Goal: Navigation & Orientation: Understand site structure

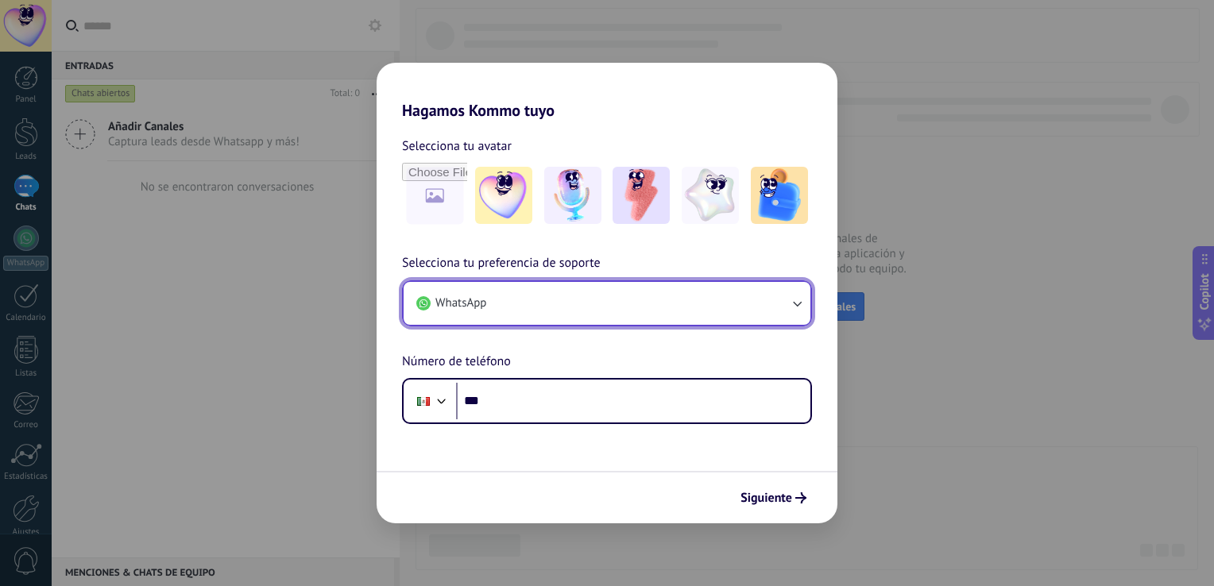
click at [598, 304] on button "WhatsApp" at bounding box center [607, 303] width 407 height 43
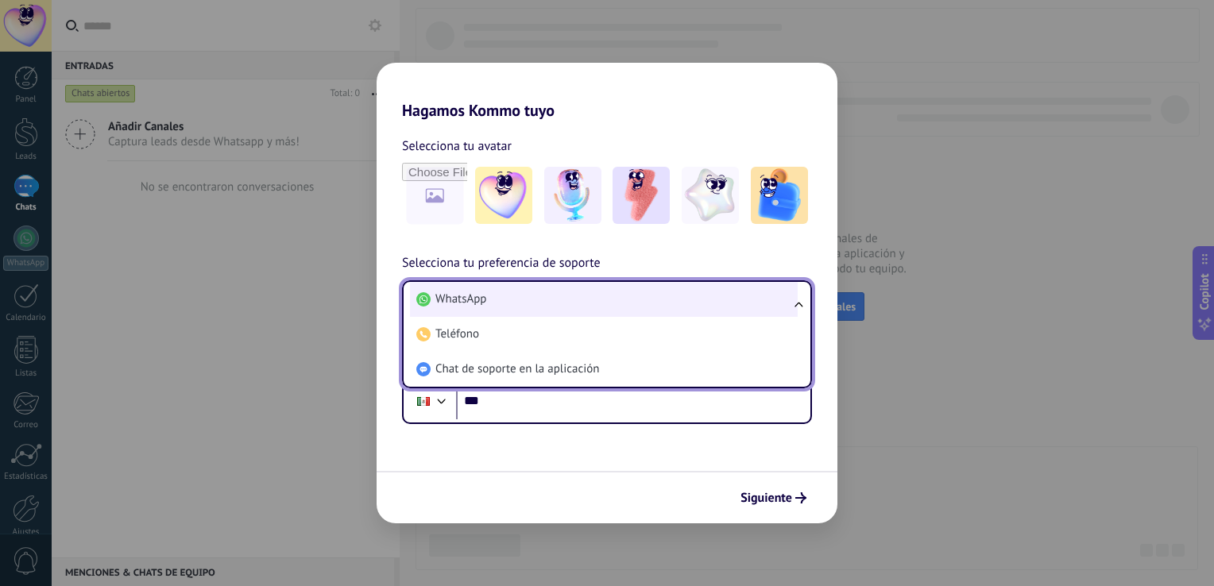
click at [593, 296] on li "WhatsApp" at bounding box center [604, 299] width 388 height 35
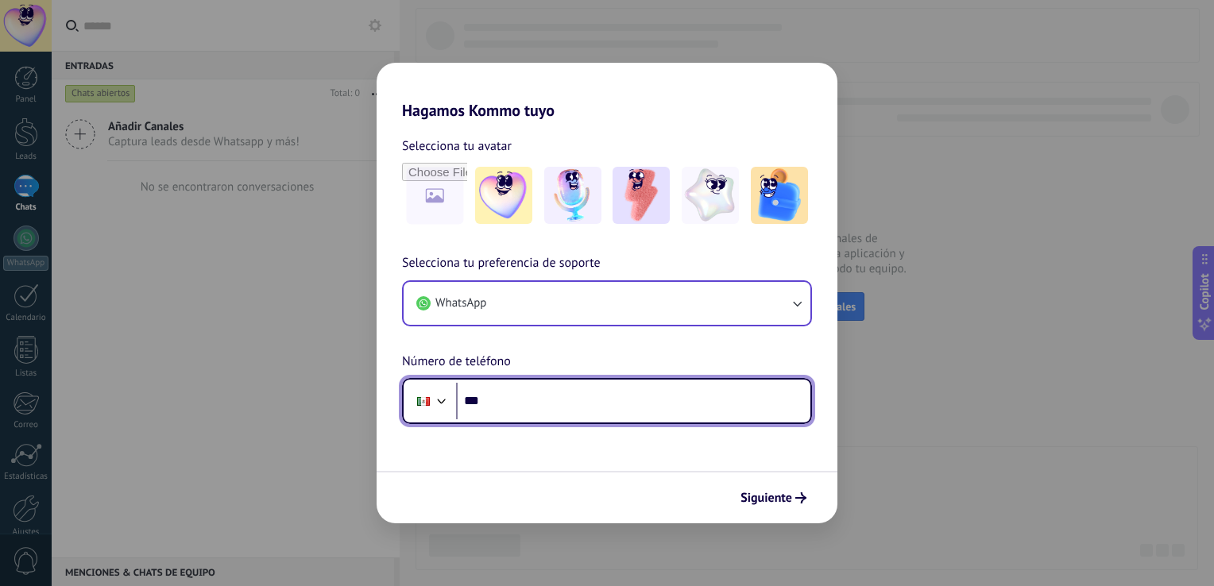
click at [582, 405] on input "***" at bounding box center [633, 401] width 354 height 37
type input "**********"
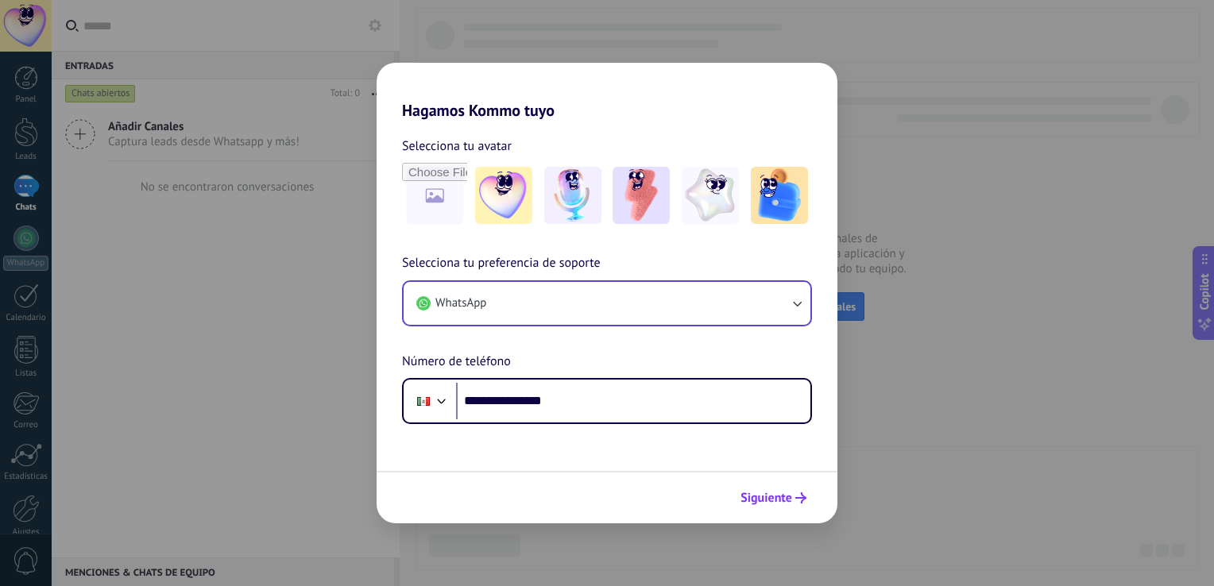
click at [758, 498] on span "Siguiente" at bounding box center [766, 498] width 52 height 11
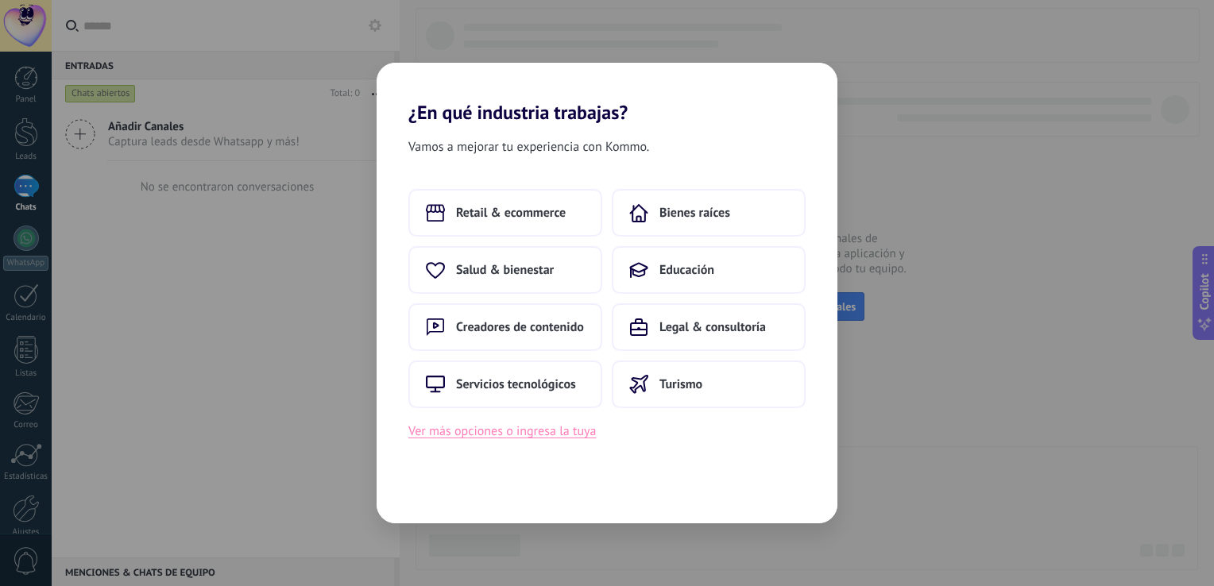
click at [484, 437] on button "Ver más opciones o ingresa la tuya" at bounding box center [502, 431] width 188 height 21
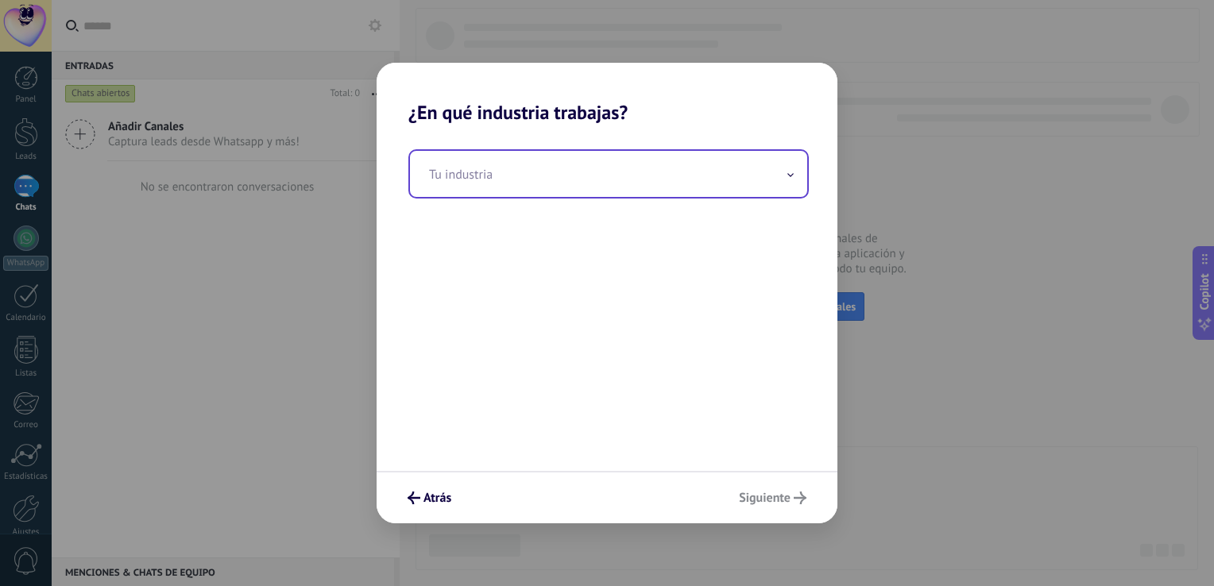
click at [791, 183] on input "text" at bounding box center [608, 174] width 397 height 46
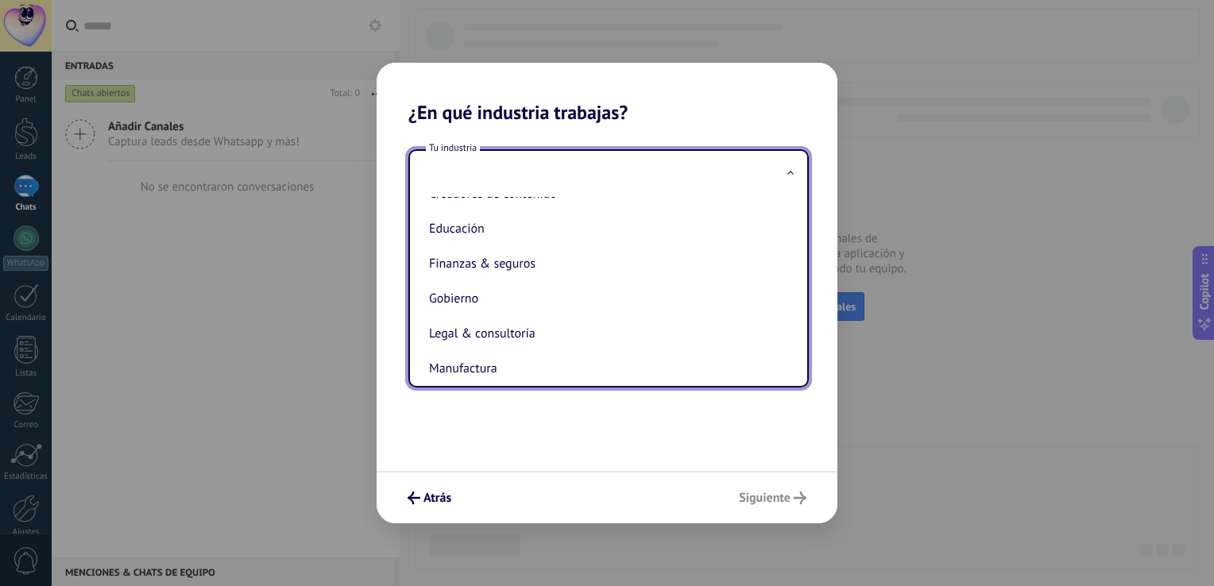
scroll to position [111, 0]
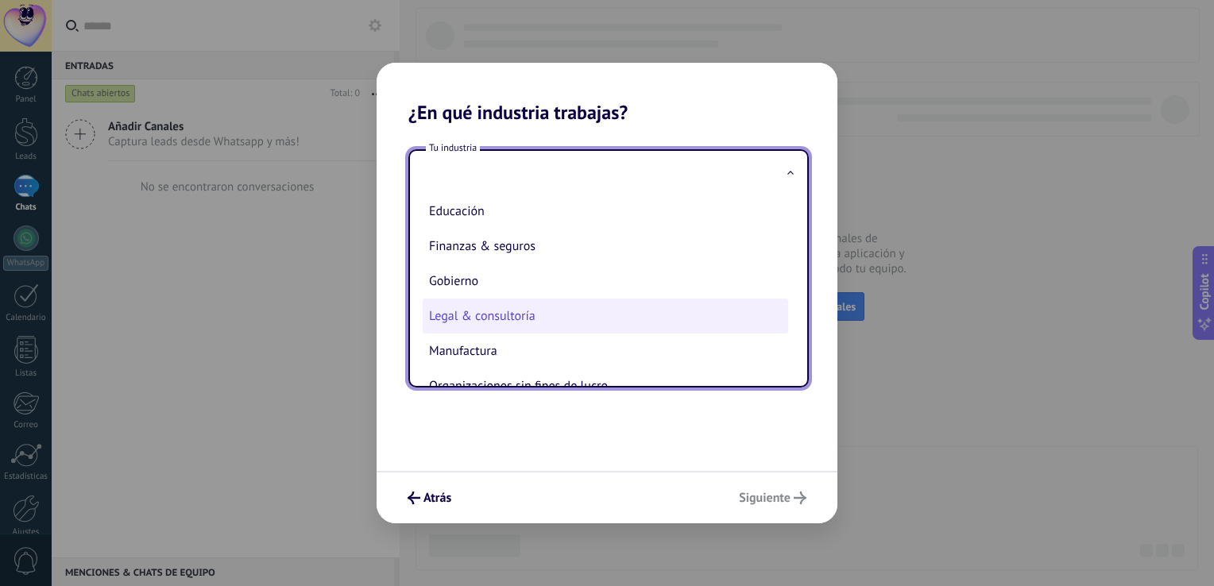
click at [527, 316] on li "Legal & consultoría" at bounding box center [605, 316] width 365 height 35
type input "**********"
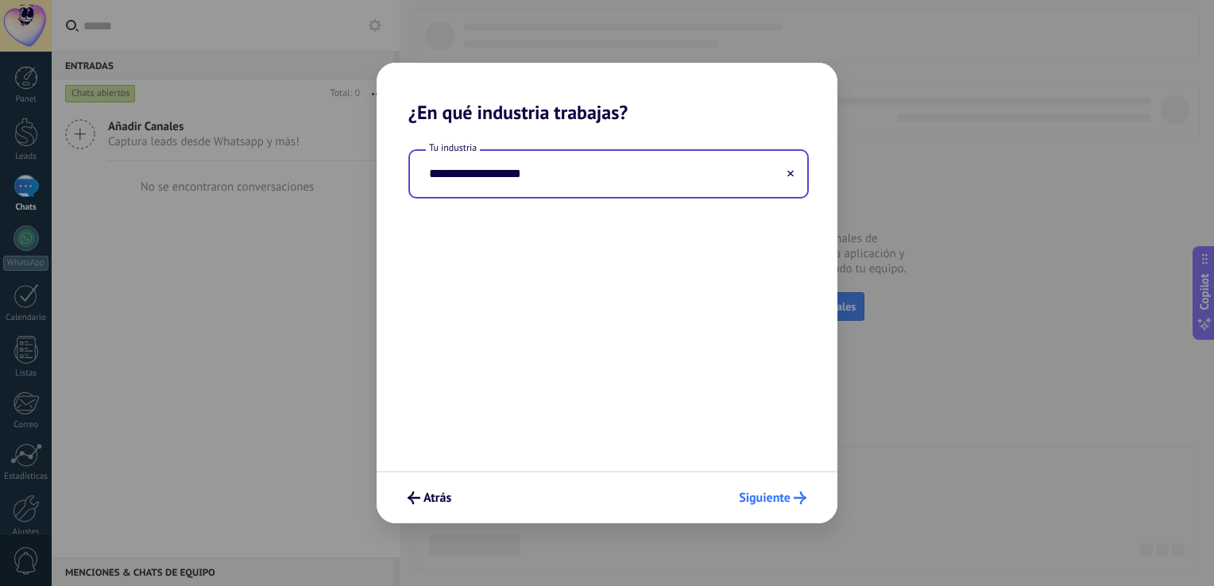
click at [766, 502] on span "Siguiente" at bounding box center [765, 498] width 52 height 11
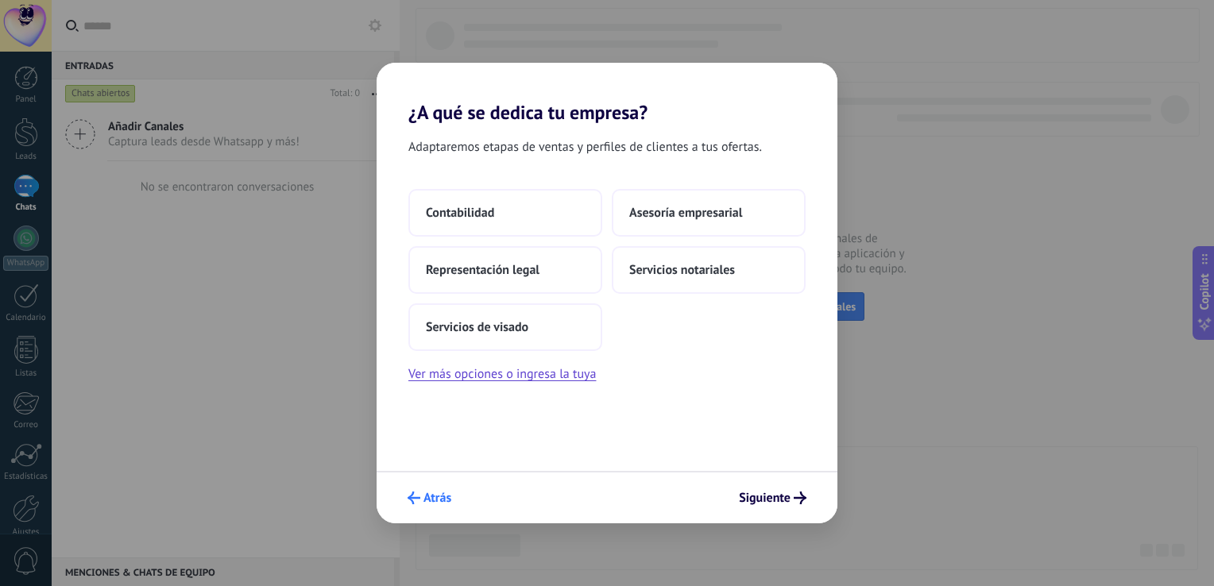
click at [426, 504] on span "Atrás" at bounding box center [437, 498] width 28 height 11
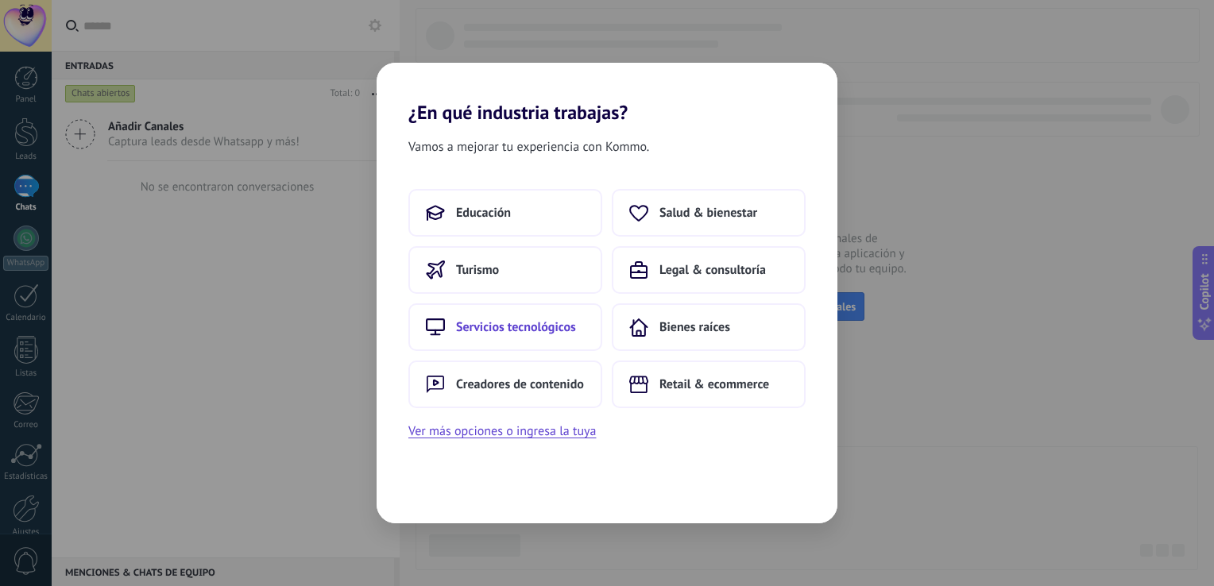
click at [461, 327] on span "Servicios tecnológicos" at bounding box center [516, 327] width 120 height 16
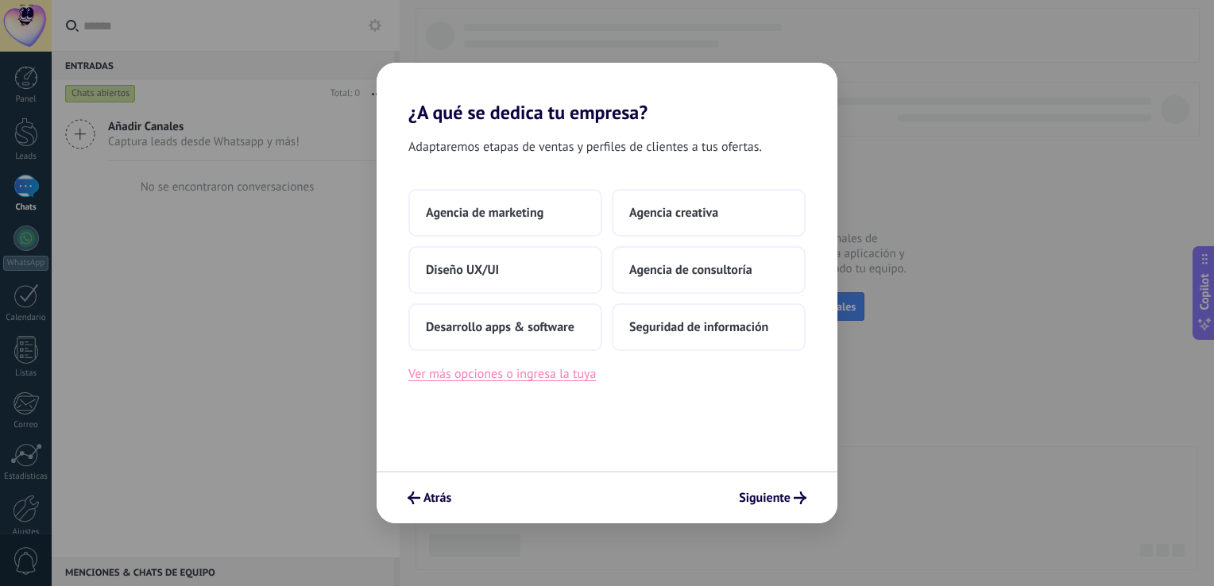
click at [445, 377] on button "Ver más opciones o ingresa la tuya" at bounding box center [502, 374] width 188 height 21
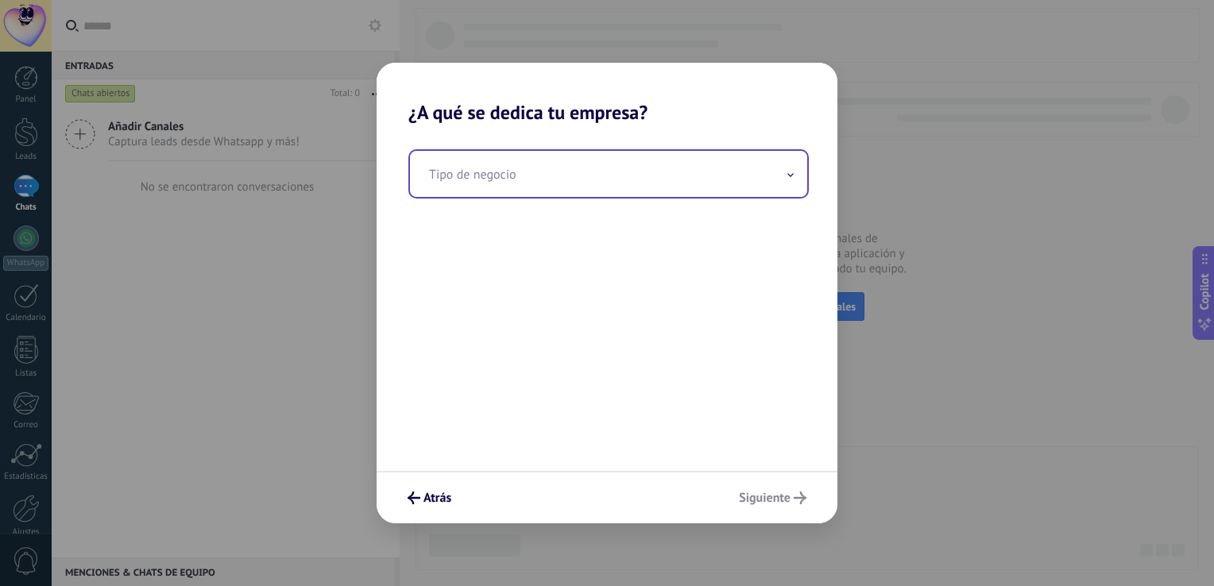
click at [508, 174] on input "text" at bounding box center [608, 174] width 397 height 46
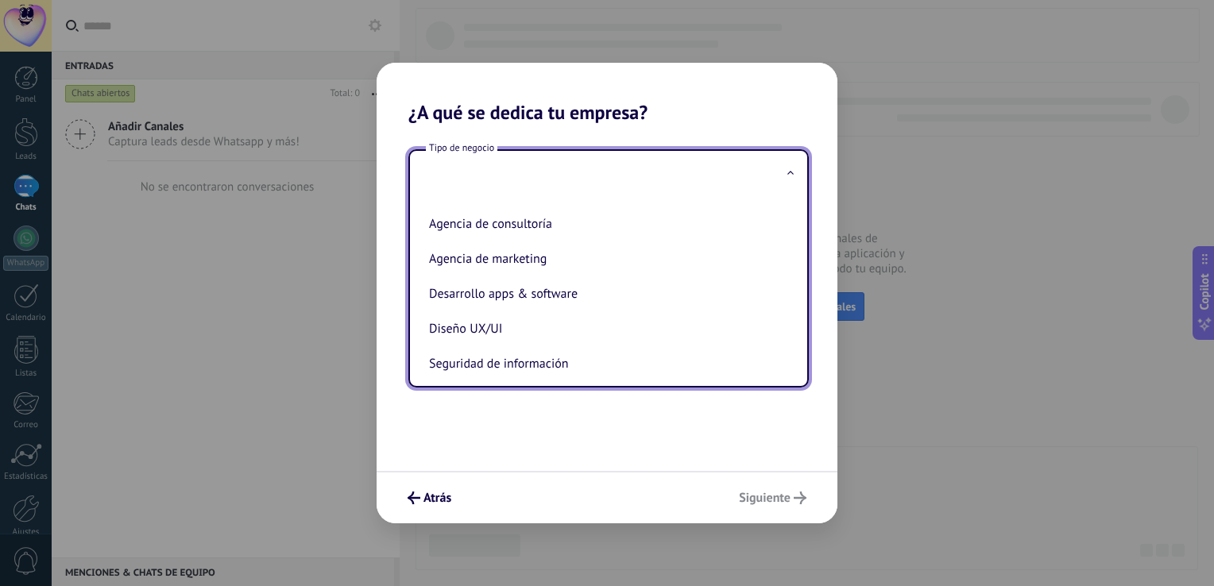
scroll to position [19, 0]
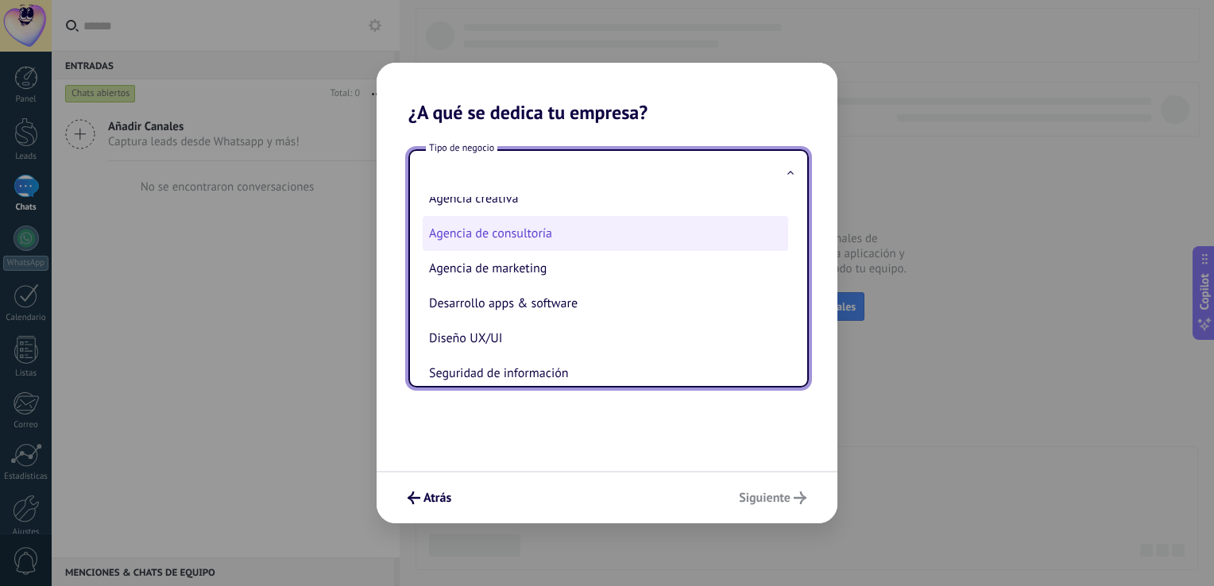
click at [481, 229] on li "Agencia de consultoría" at bounding box center [605, 233] width 365 height 35
type input "**********"
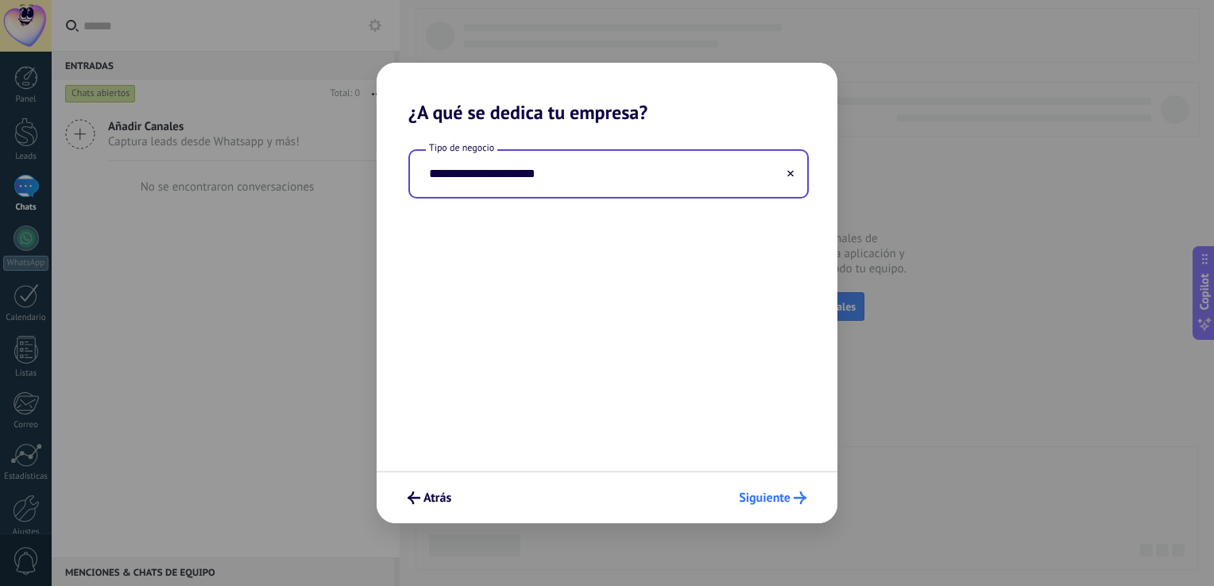
click at [755, 497] on span "Siguiente" at bounding box center [765, 498] width 52 height 11
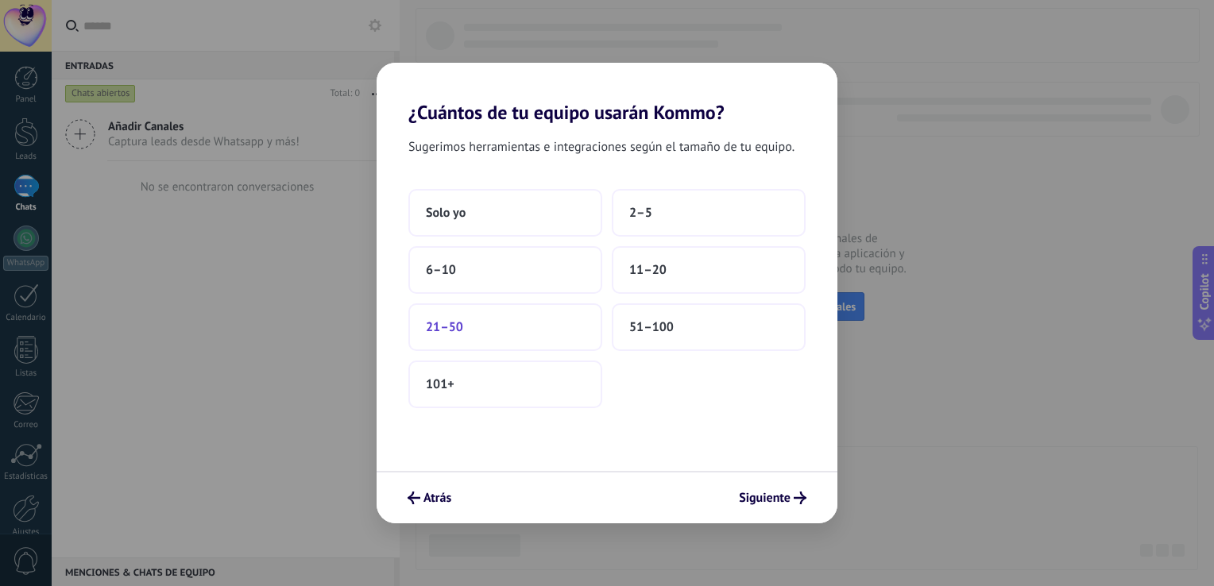
click at [486, 329] on button "21–50" at bounding box center [505, 328] width 194 height 48
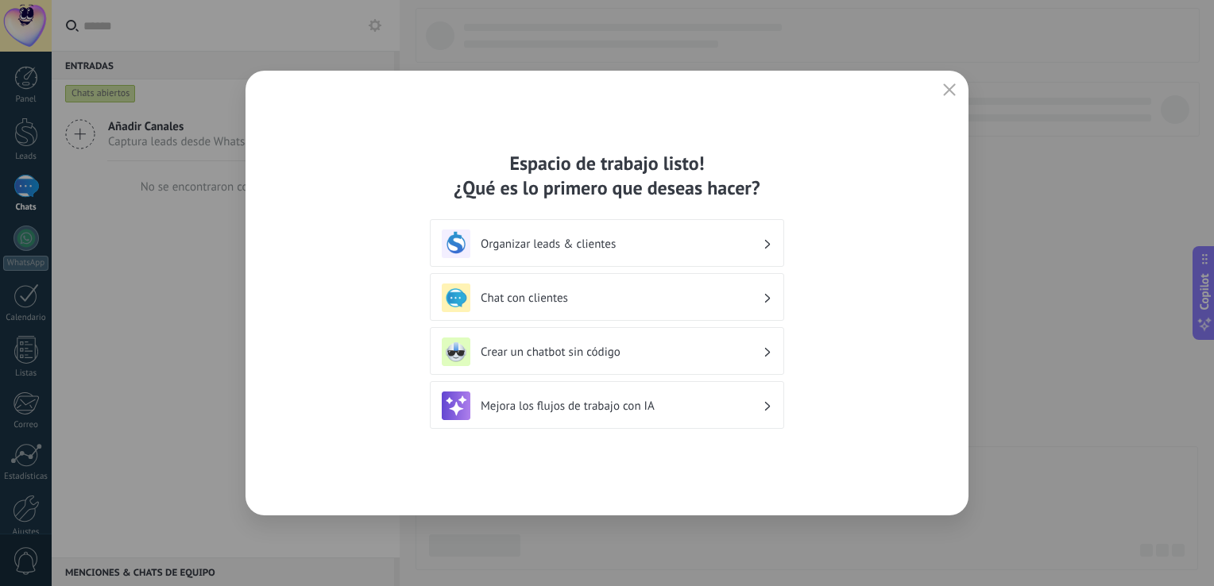
click at [582, 244] on h3 "Organizar leads & clientes" at bounding box center [622, 244] width 282 height 15
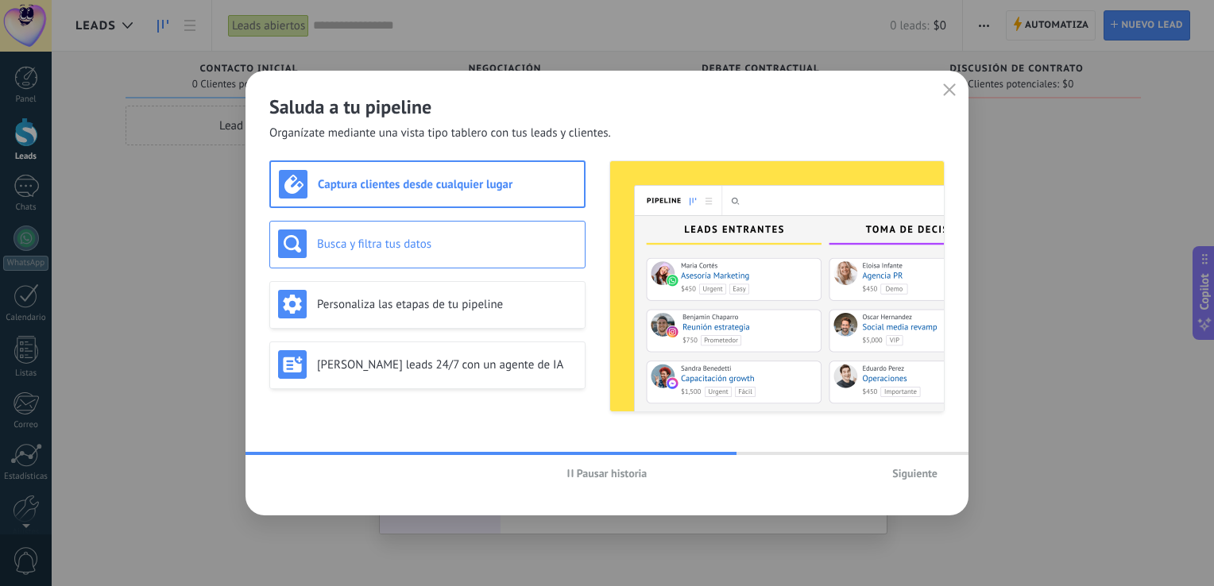
click at [429, 257] on div "Busca y filtra tus datos" at bounding box center [427, 244] width 299 height 29
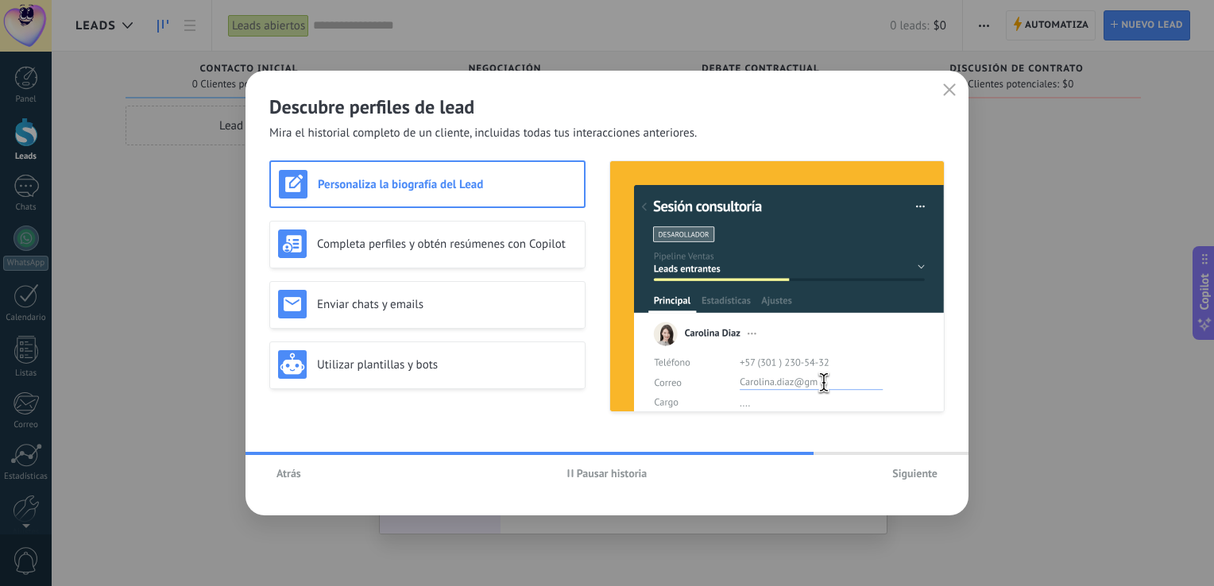
click at [285, 468] on span "Atrás" at bounding box center [288, 473] width 25 height 11
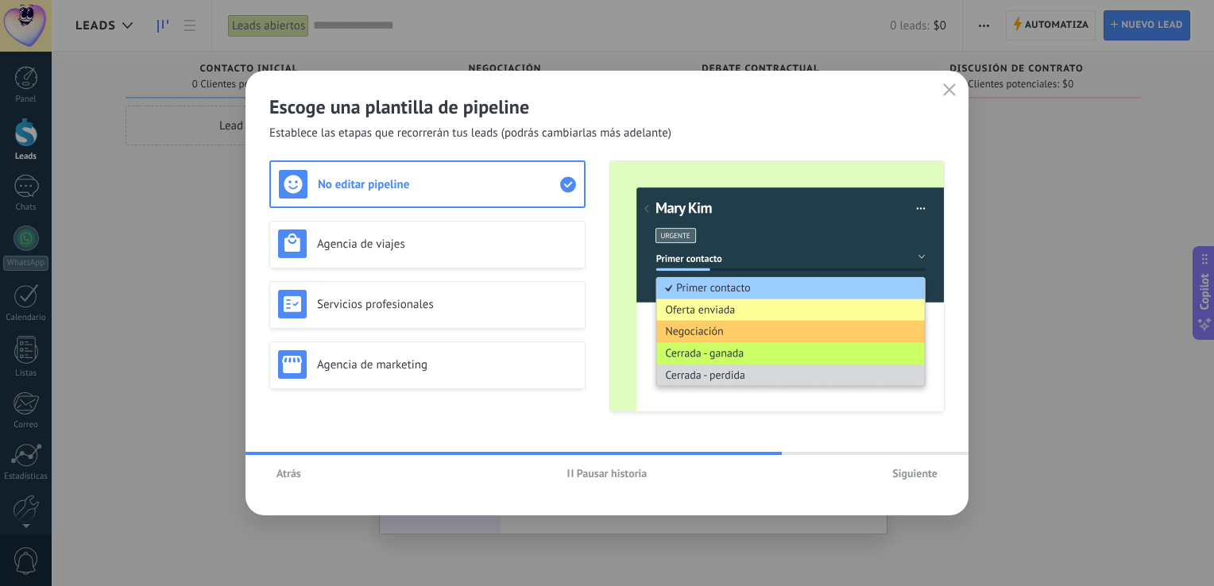
click at [898, 474] on span "Siguiente" at bounding box center [914, 473] width 45 height 11
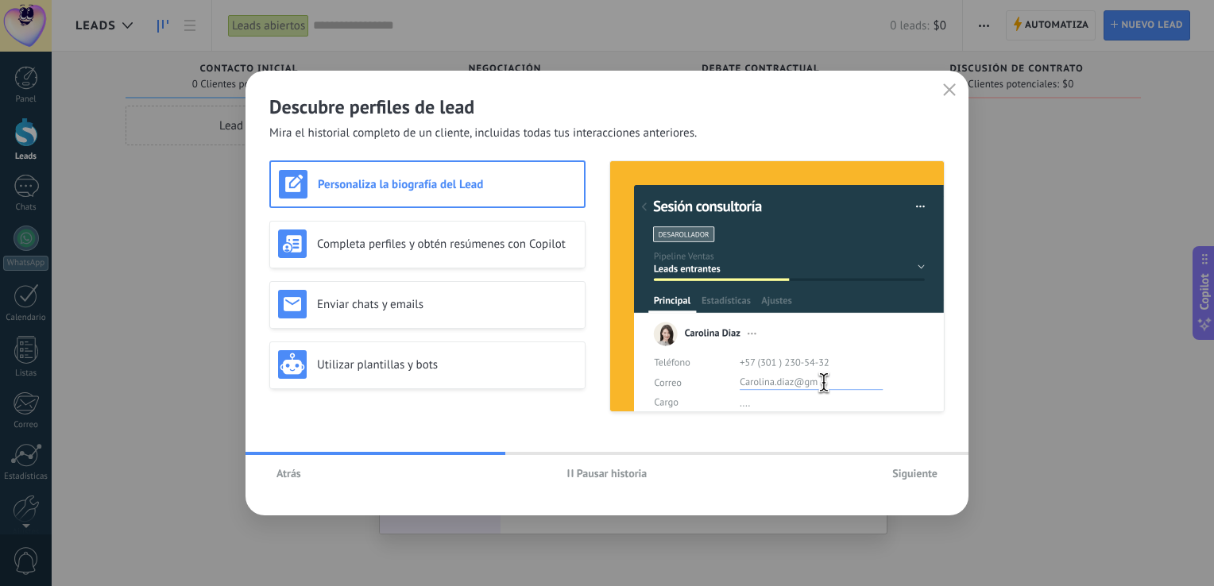
click at [466, 191] on h3 "Personaliza la biografía del Lead" at bounding box center [447, 184] width 258 height 15
click at [444, 259] on div "Completa perfiles y obtén resúmenes con Copilot" at bounding box center [427, 245] width 316 height 48
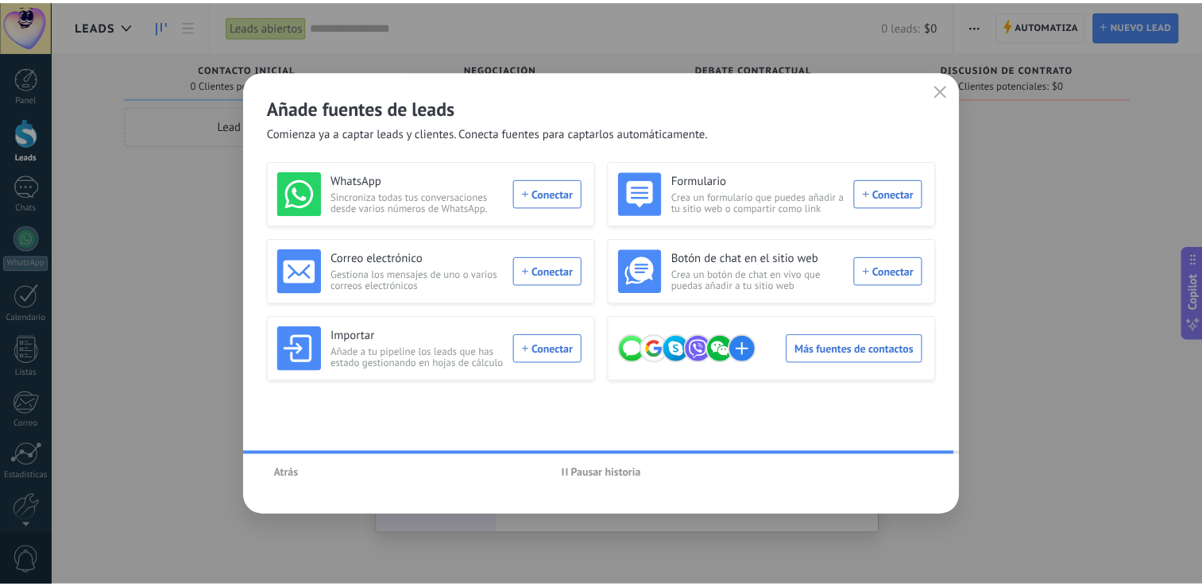
scroll to position [73, 0]
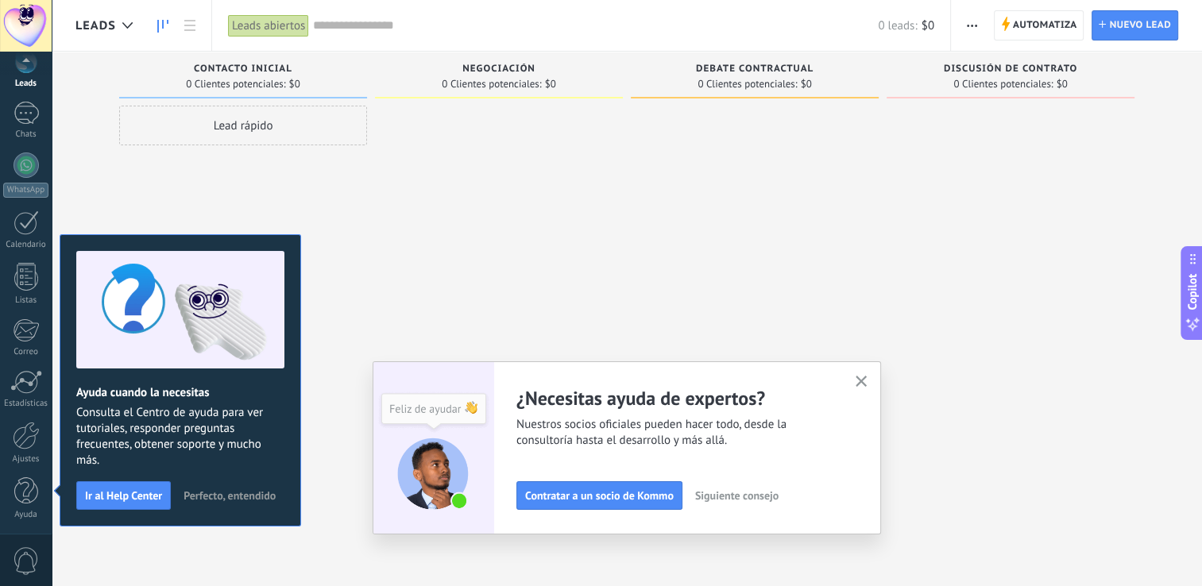
click at [563, 218] on div at bounding box center [499, 295] width 248 height 379
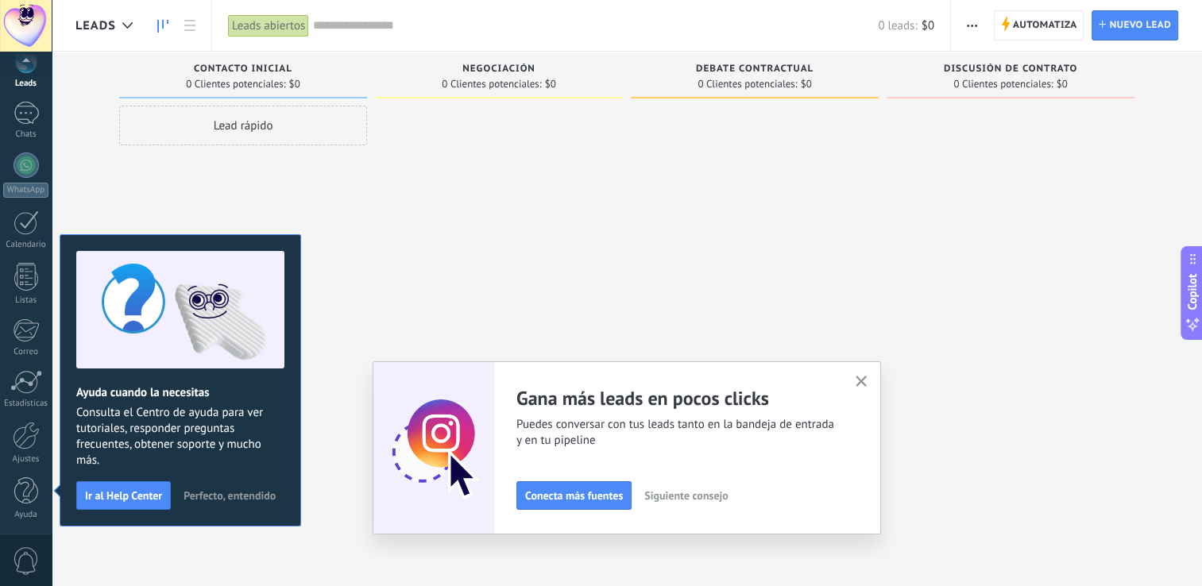
click at [864, 385] on use "button" at bounding box center [862, 382] width 12 height 12
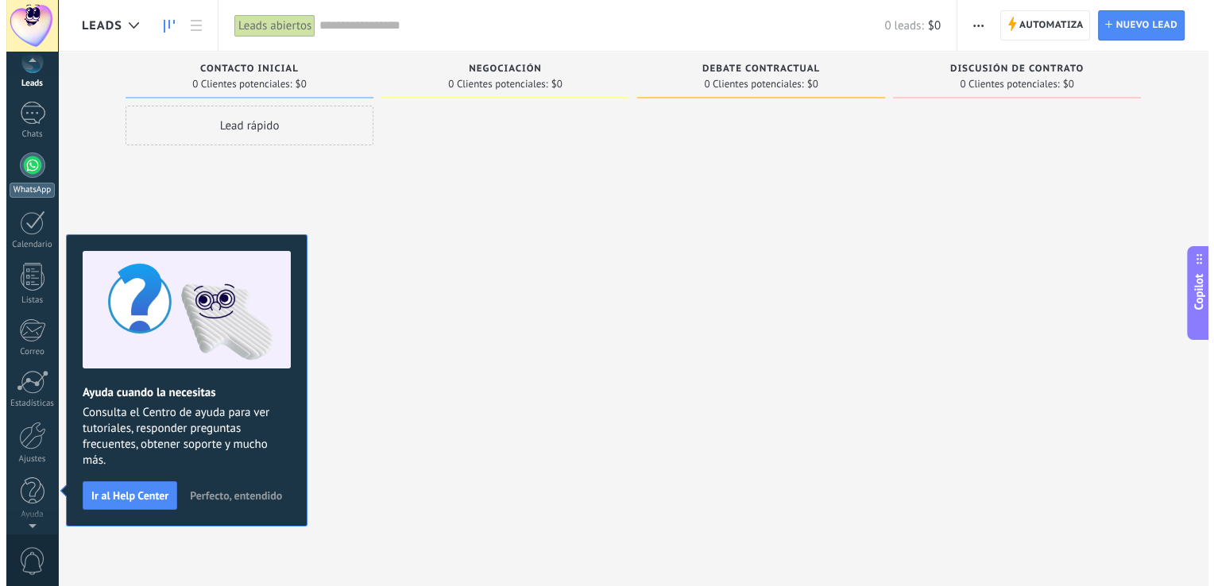
scroll to position [0, 0]
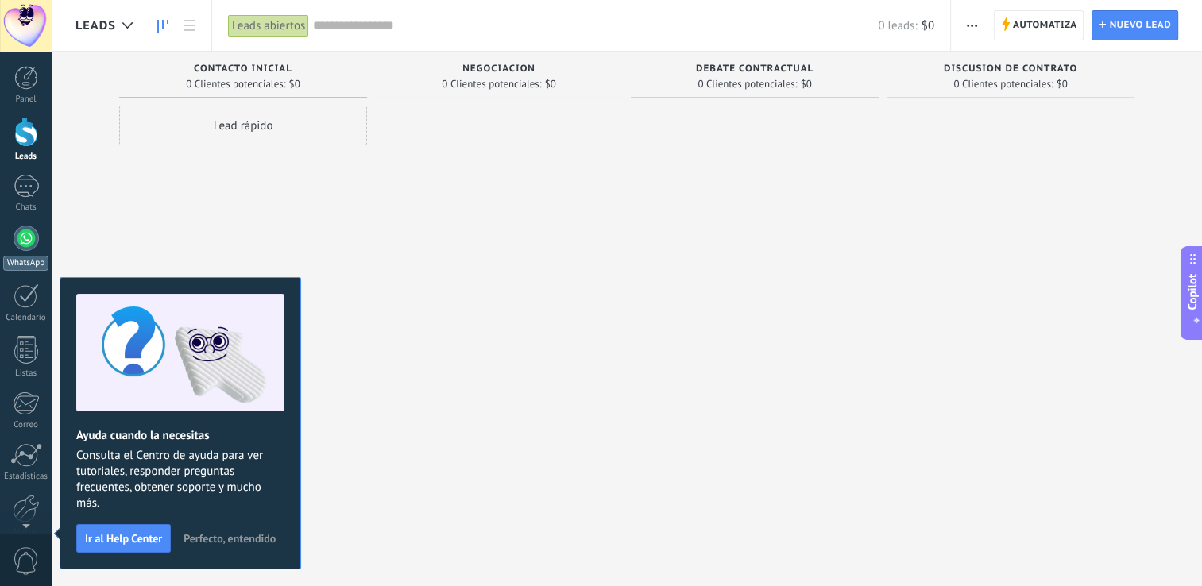
click at [21, 238] on div at bounding box center [26, 238] width 25 height 25
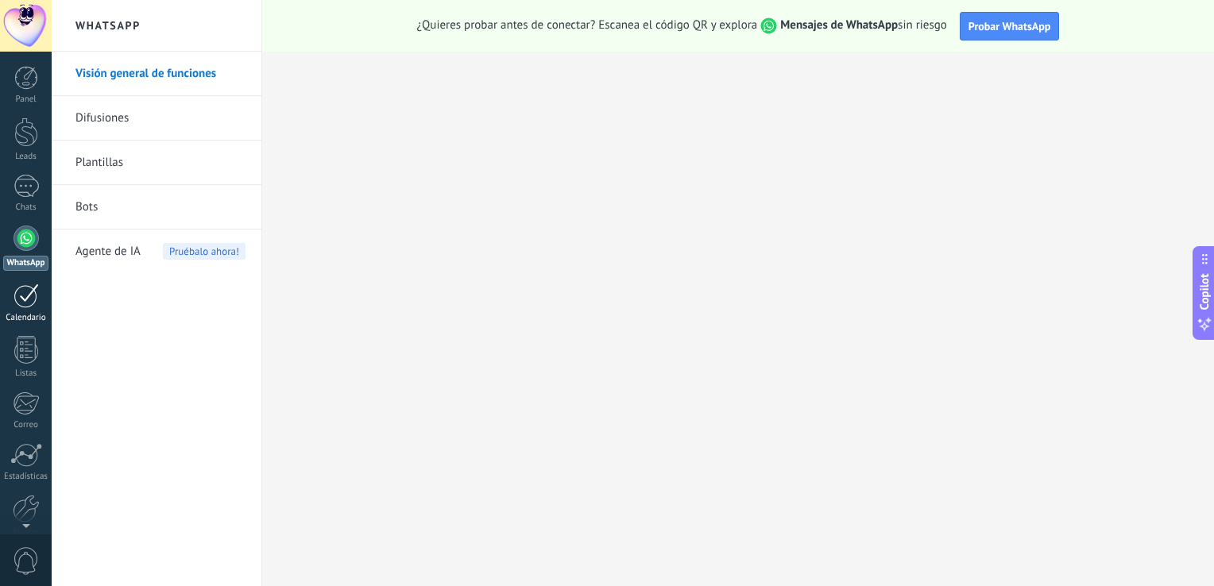
click at [25, 300] on div at bounding box center [26, 296] width 25 height 25
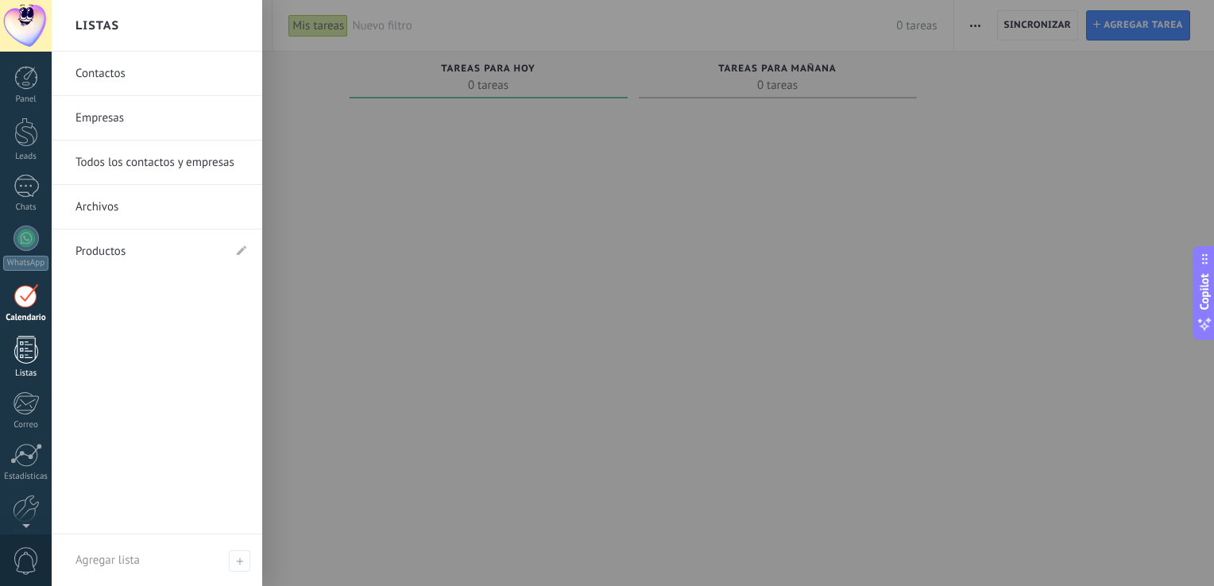
click at [23, 347] on div at bounding box center [26, 350] width 24 height 28
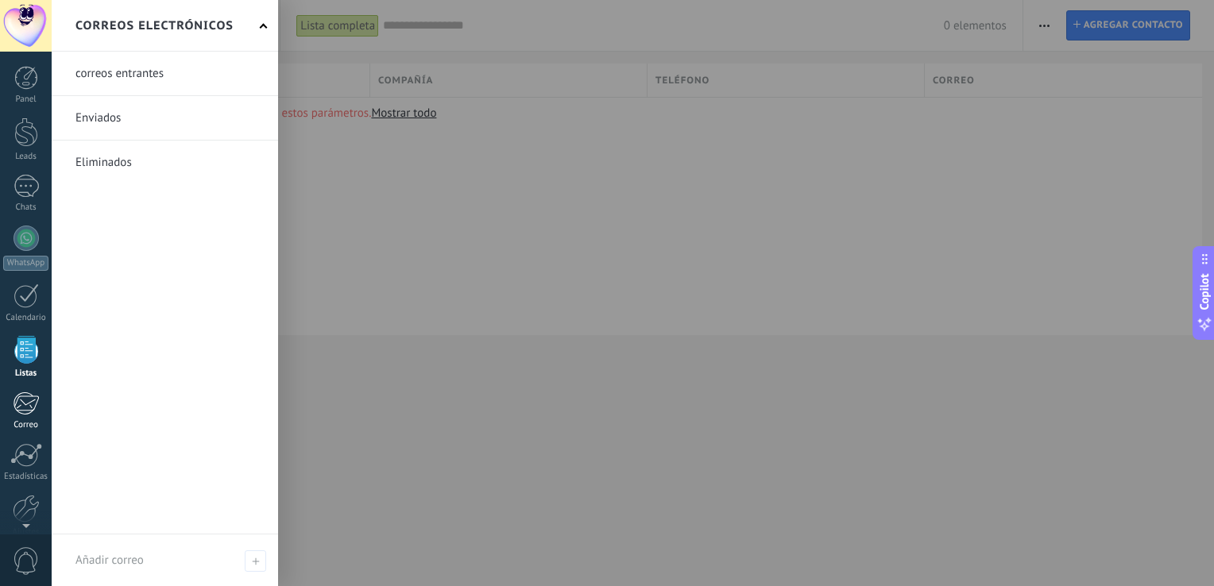
click at [18, 401] on div at bounding box center [26, 404] width 26 height 24
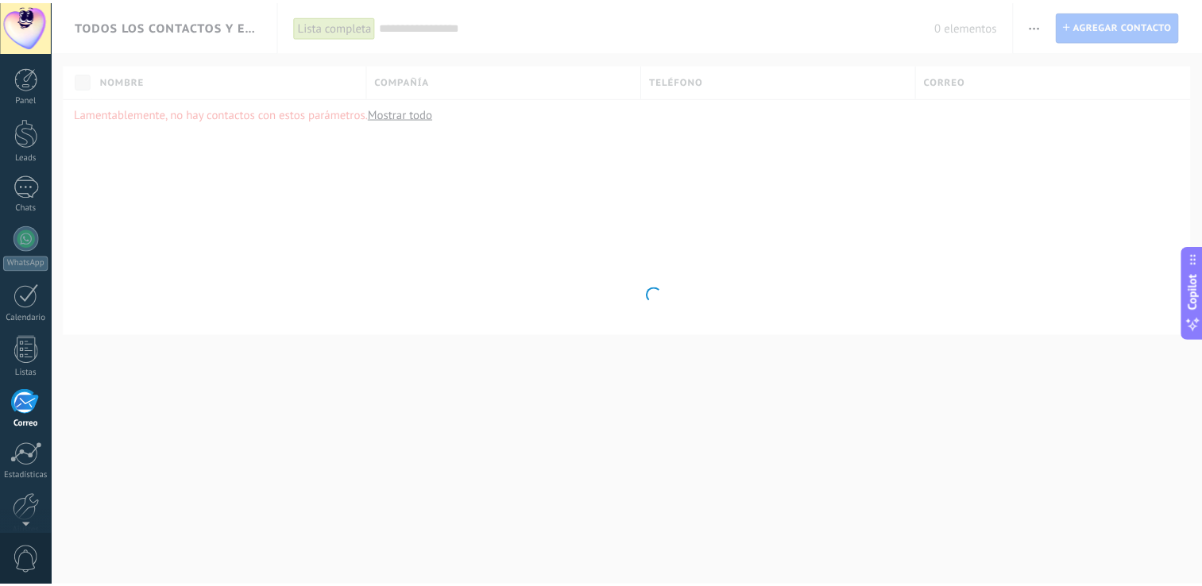
scroll to position [73, 0]
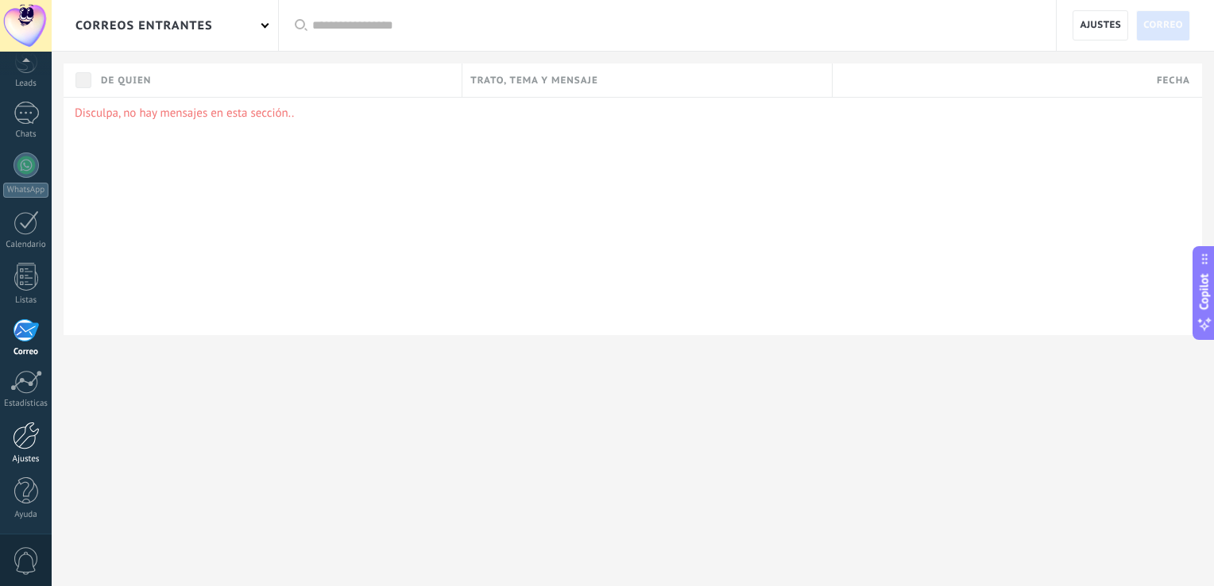
click at [25, 443] on div at bounding box center [26, 436] width 27 height 28
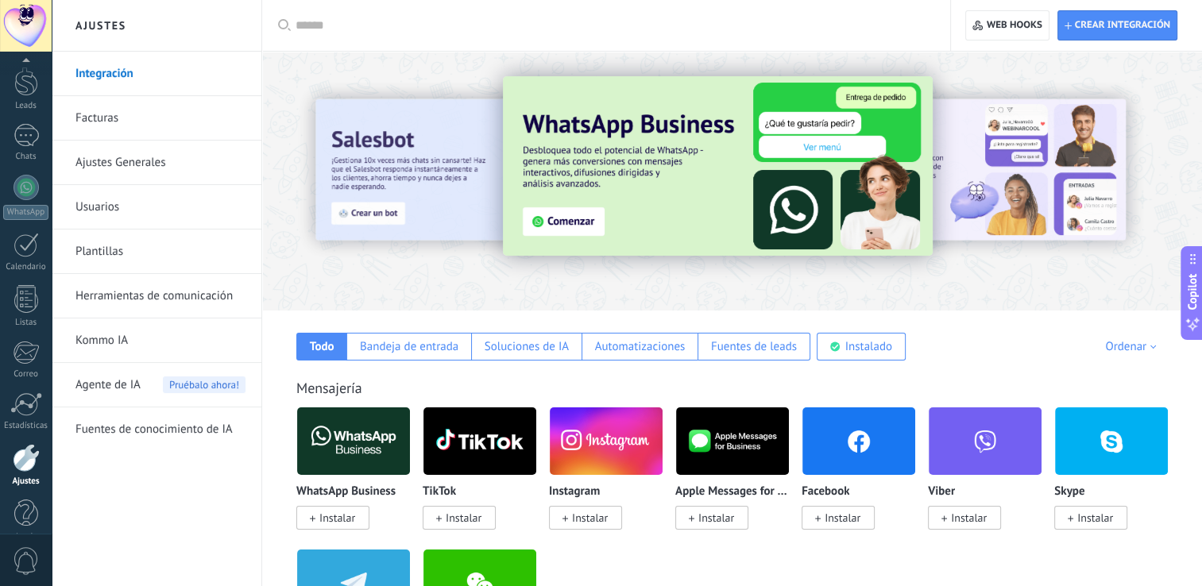
scroll to position [73, 0]
click at [29, 386] on div at bounding box center [26, 382] width 32 height 24
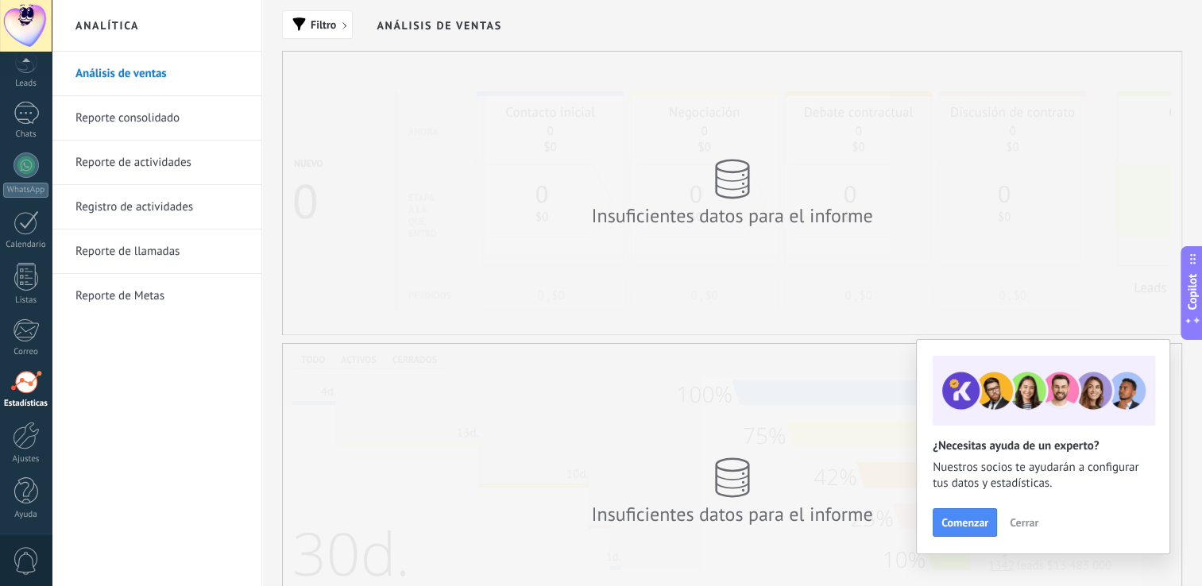
click at [156, 125] on link "Reporte consolidado" at bounding box center [160, 118] width 170 height 44
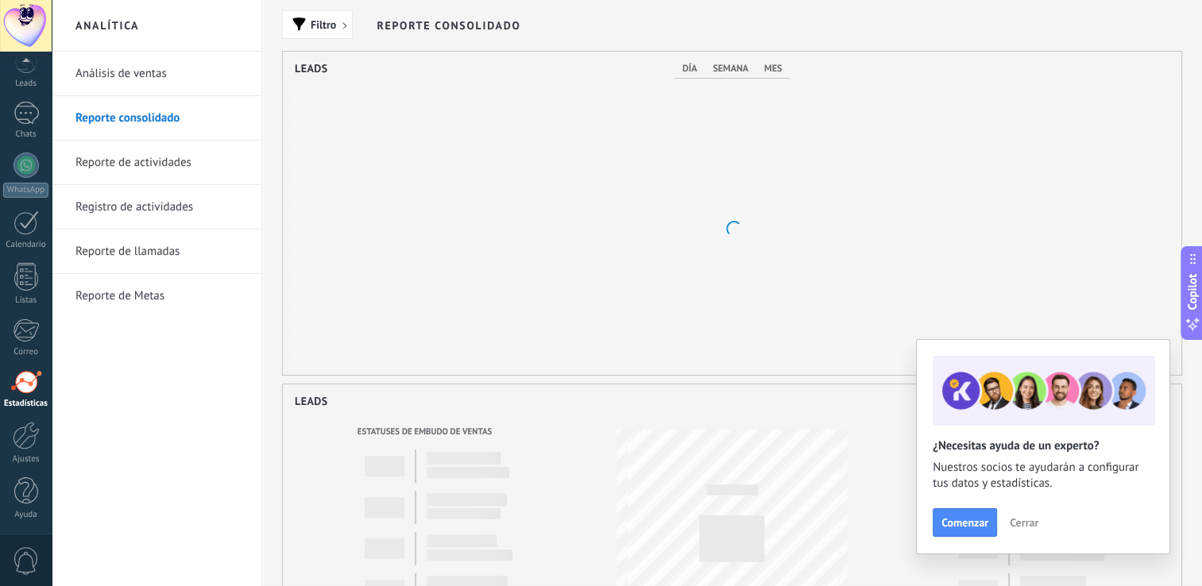
scroll to position [323, 899]
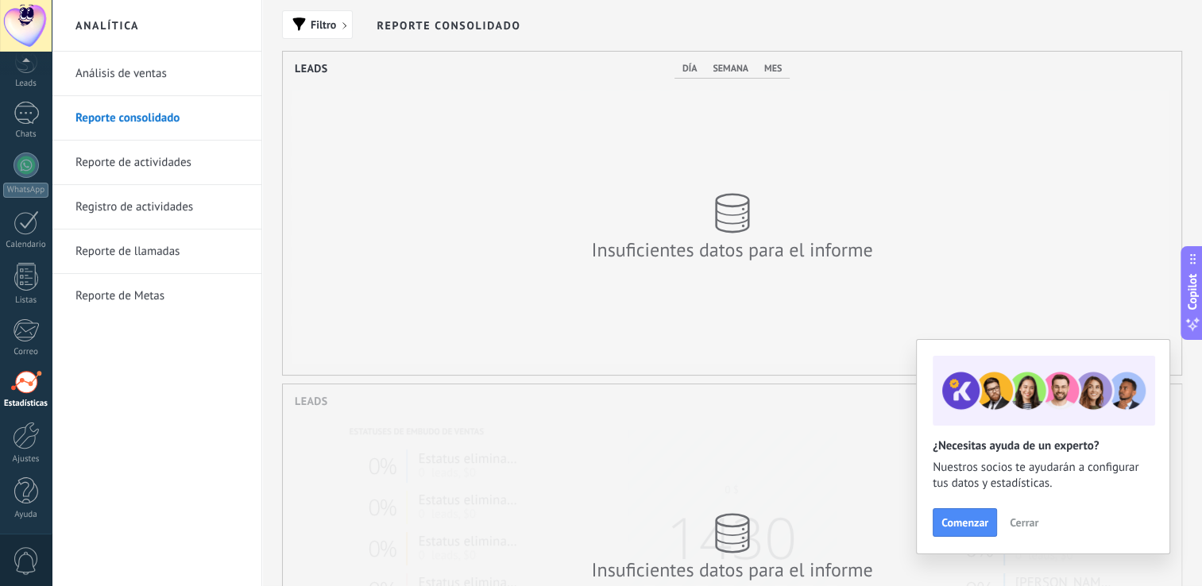
click at [144, 162] on link "Reporte de actividades" at bounding box center [160, 163] width 170 height 44
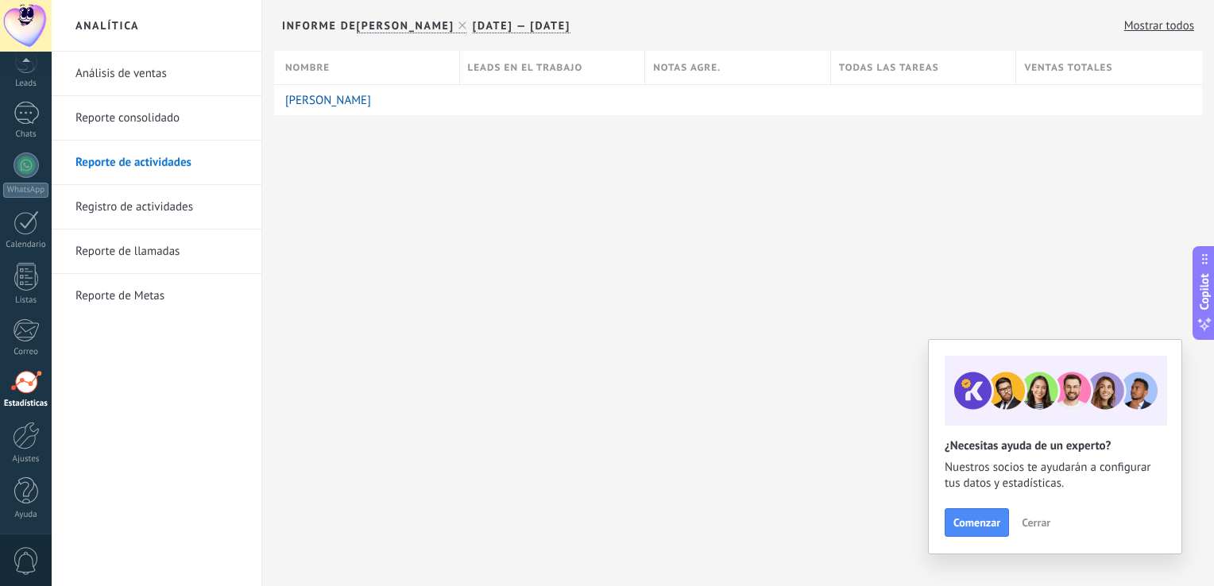
click at [142, 202] on link "Registro de actividades" at bounding box center [160, 207] width 170 height 44
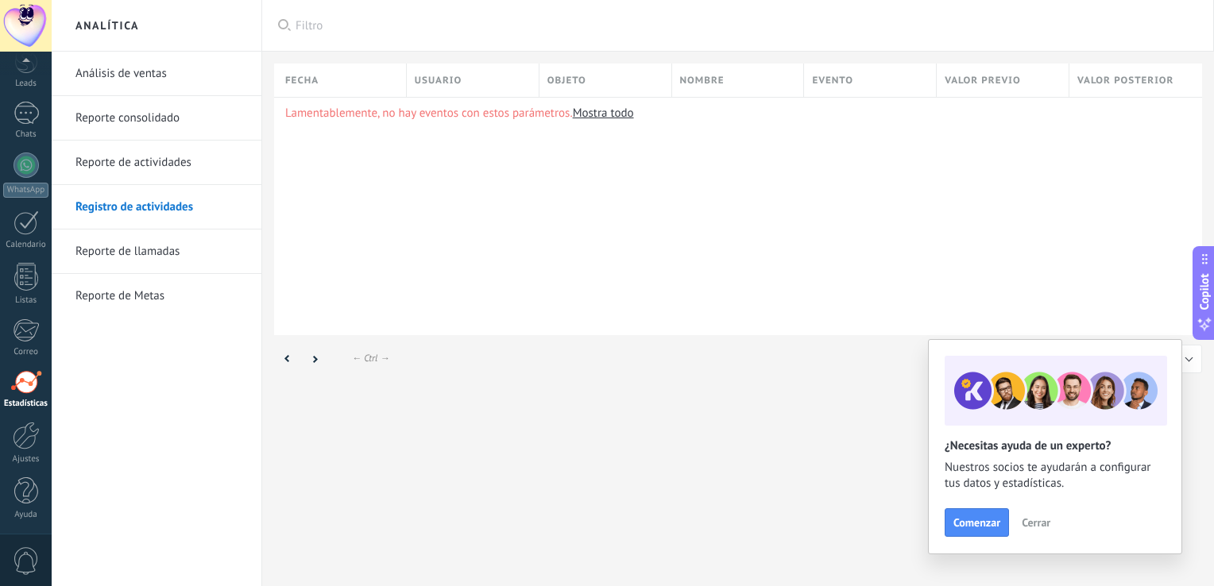
click at [133, 253] on link "Reporte de llamadas" at bounding box center [160, 252] width 170 height 44
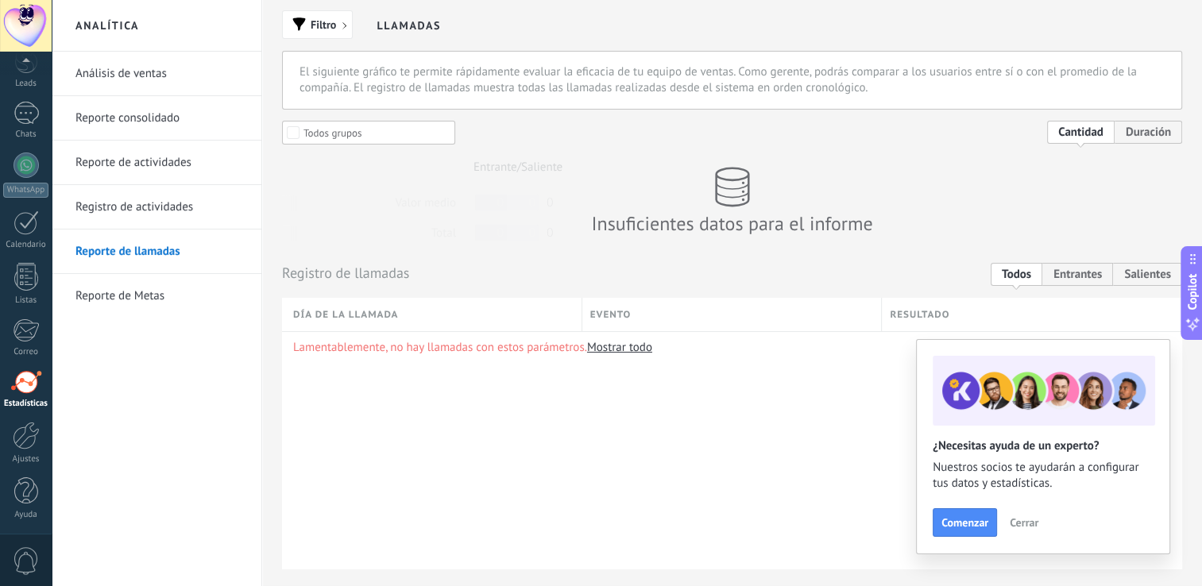
click at [130, 292] on link "Reporte de Metas" at bounding box center [160, 296] width 170 height 44
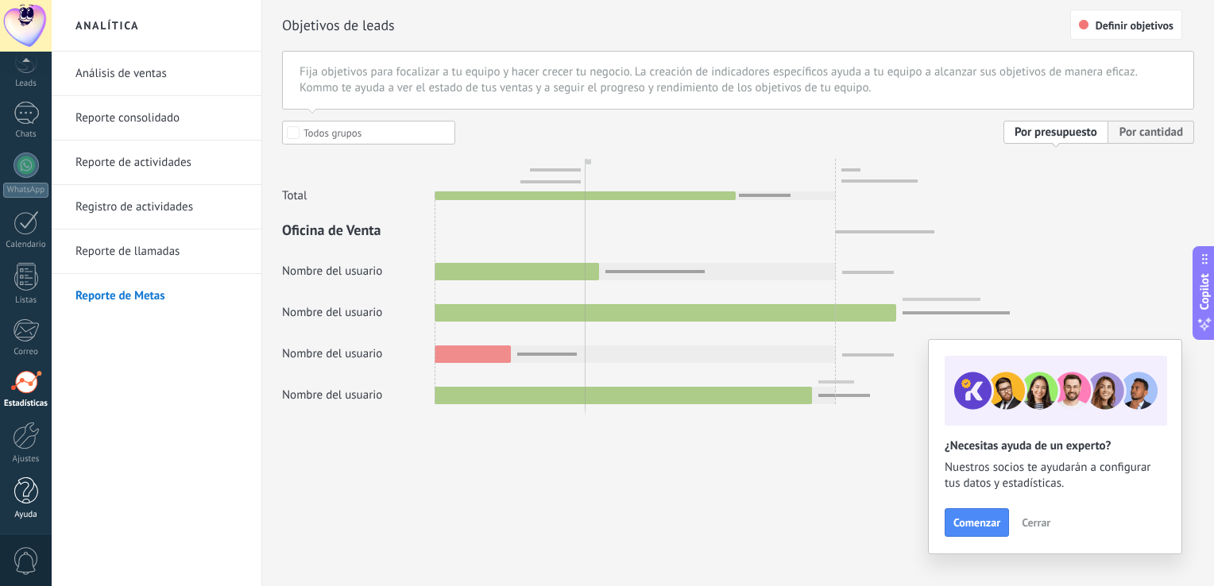
click at [24, 511] on div "Ayuda" at bounding box center [26, 515] width 46 height 10
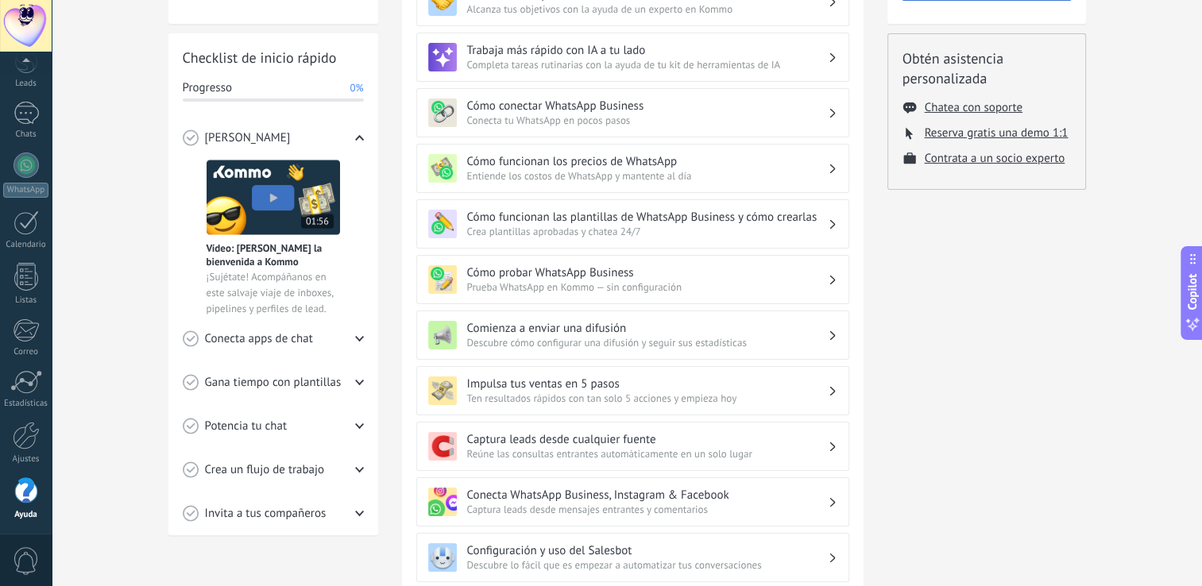
scroll to position [184, 0]
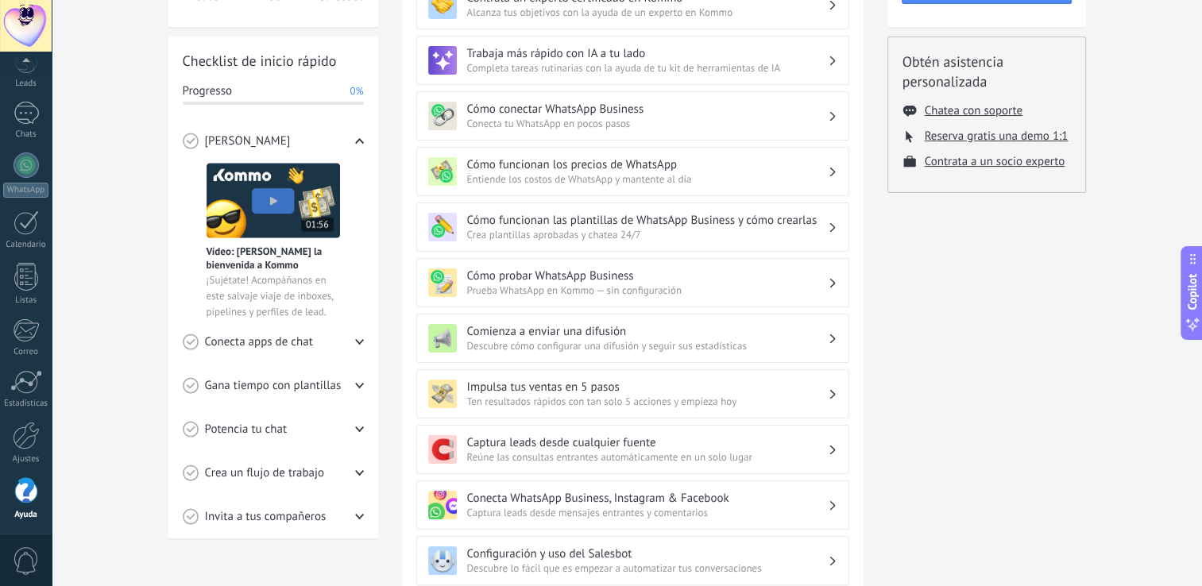
click at [353, 383] on div "Gana tiempo con plantillas" at bounding box center [273, 386] width 181 height 44
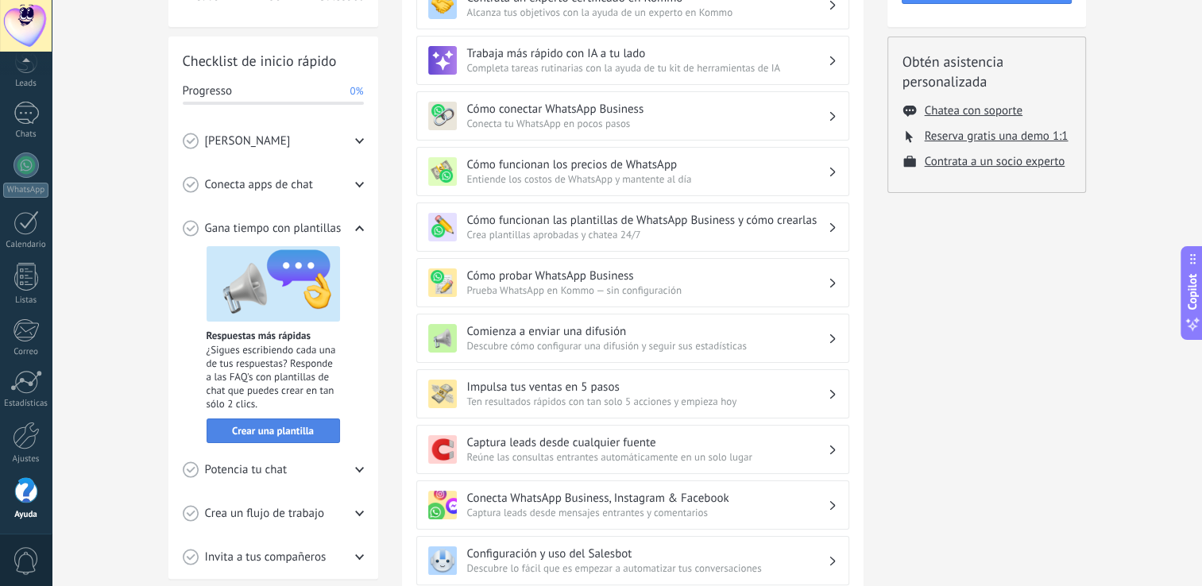
click at [306, 431] on span "Crear una plantilla" at bounding box center [273, 431] width 82 height 11
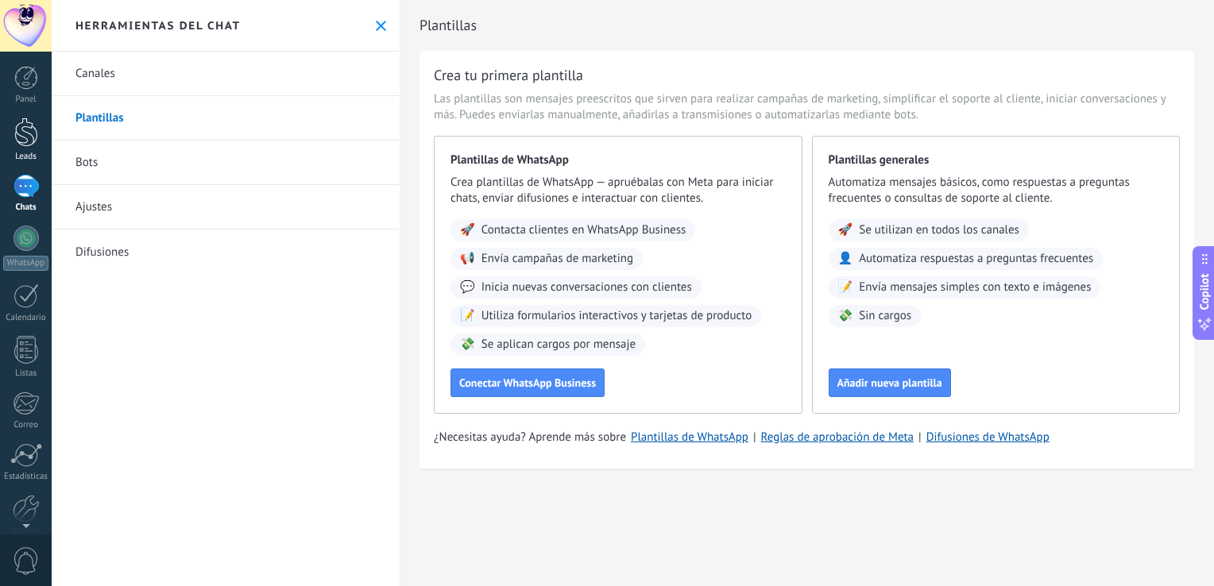
click at [31, 141] on div at bounding box center [26, 132] width 24 height 29
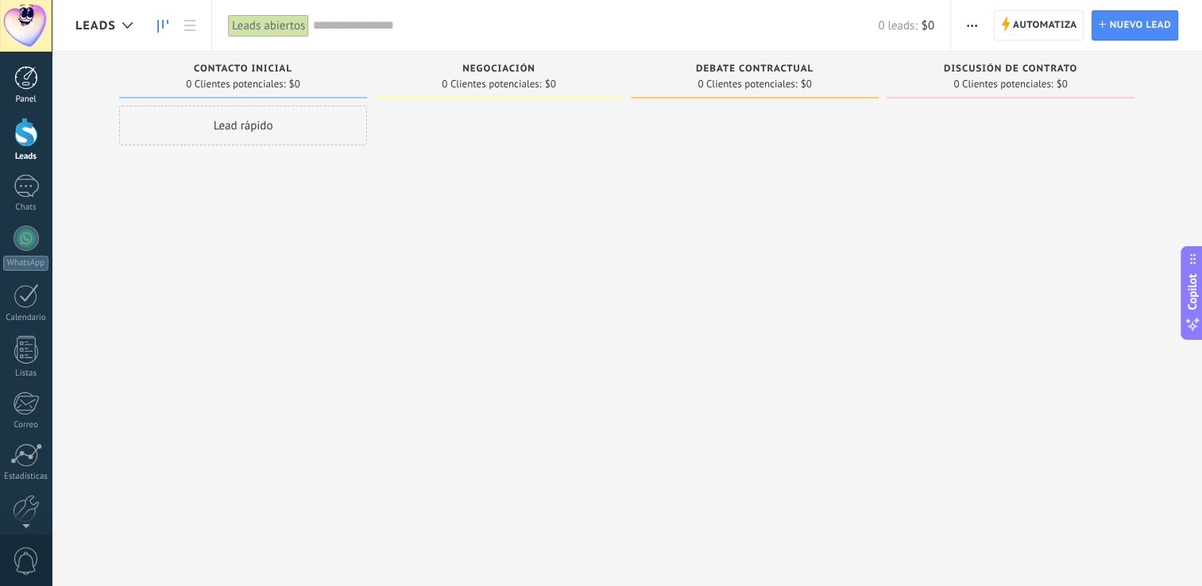
click at [33, 88] on div at bounding box center [26, 78] width 24 height 24
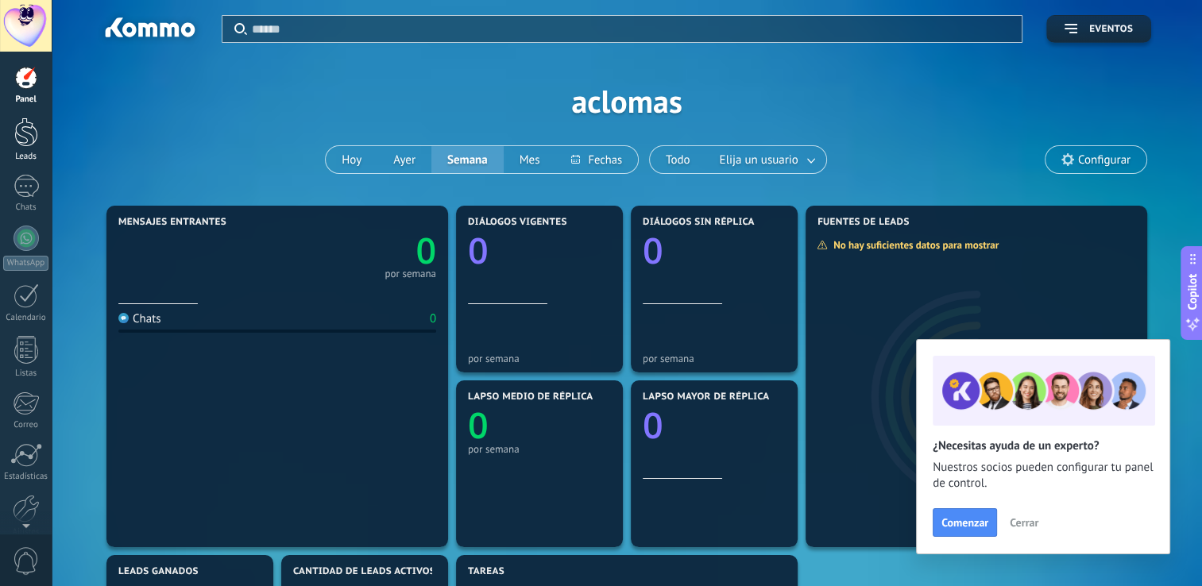
click at [28, 134] on div at bounding box center [26, 132] width 24 height 29
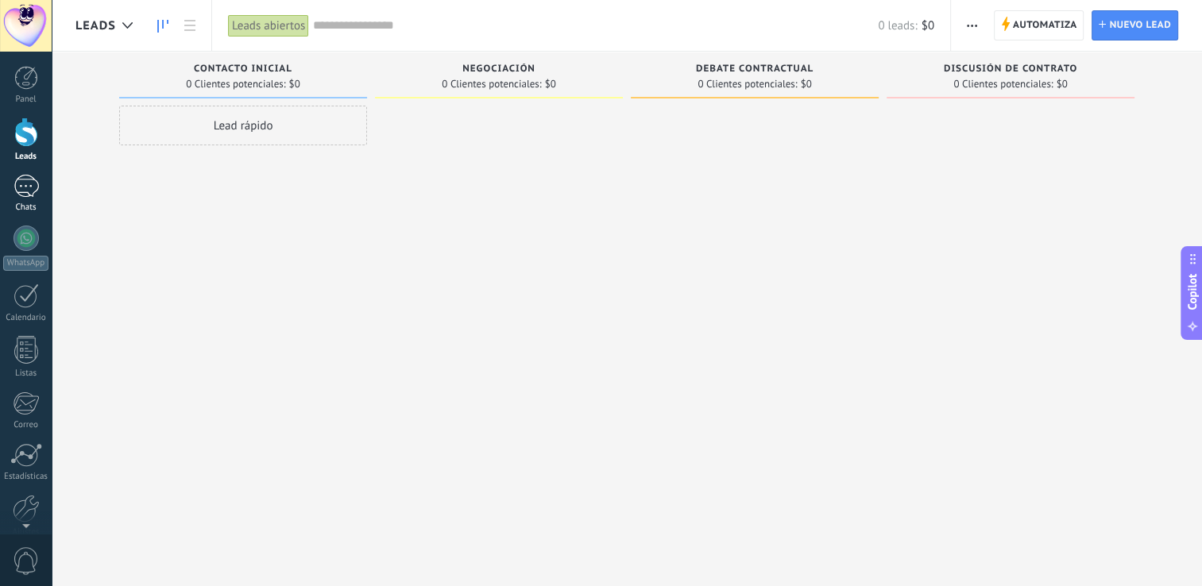
click at [17, 191] on div at bounding box center [26, 186] width 25 height 23
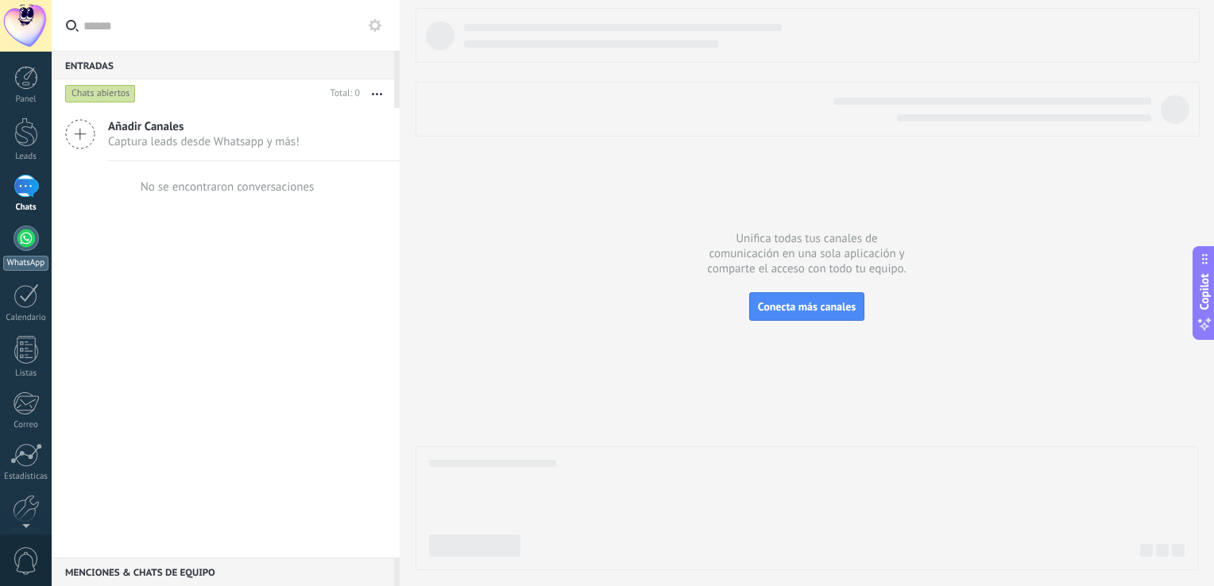
click at [24, 236] on div at bounding box center [26, 238] width 25 height 25
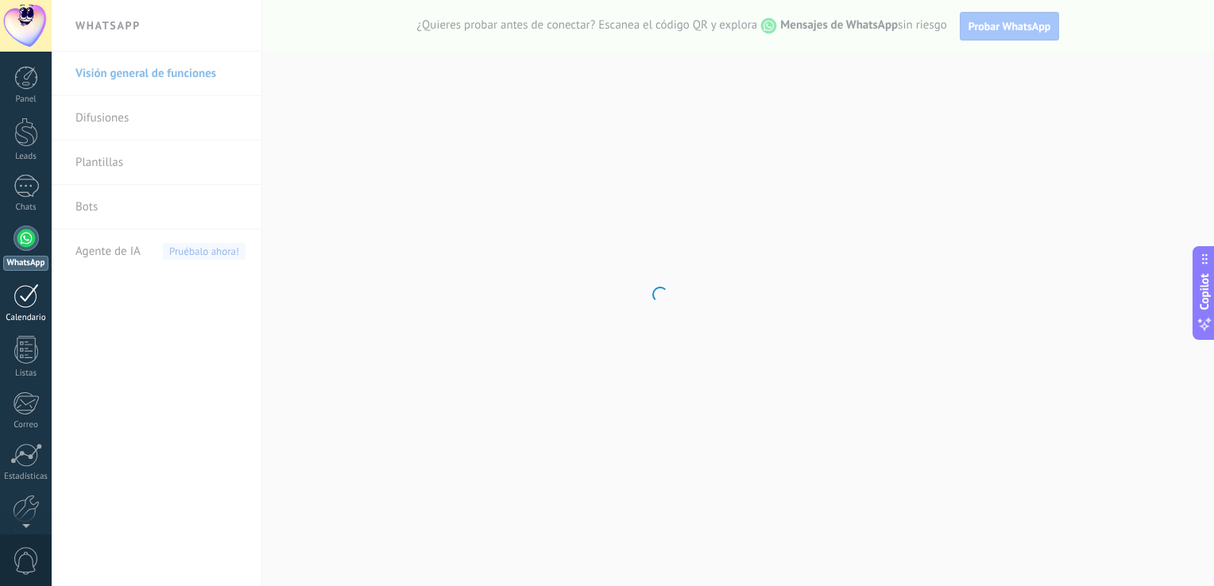
click at [29, 298] on div at bounding box center [26, 296] width 25 height 25
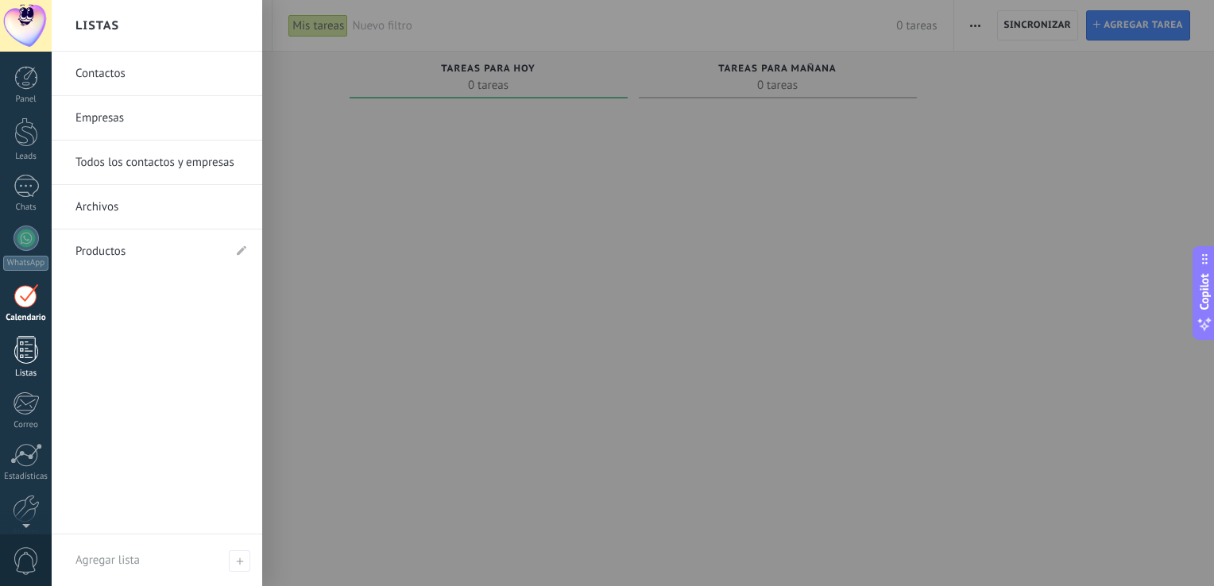
click at [29, 349] on div at bounding box center [26, 350] width 24 height 28
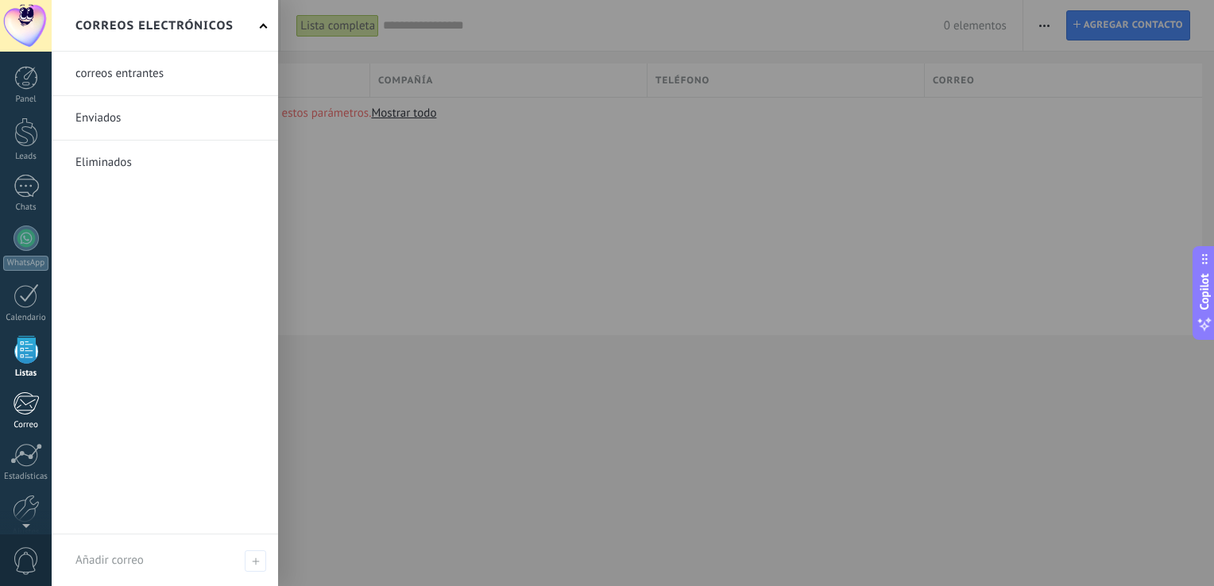
click at [21, 400] on div at bounding box center [26, 404] width 26 height 24
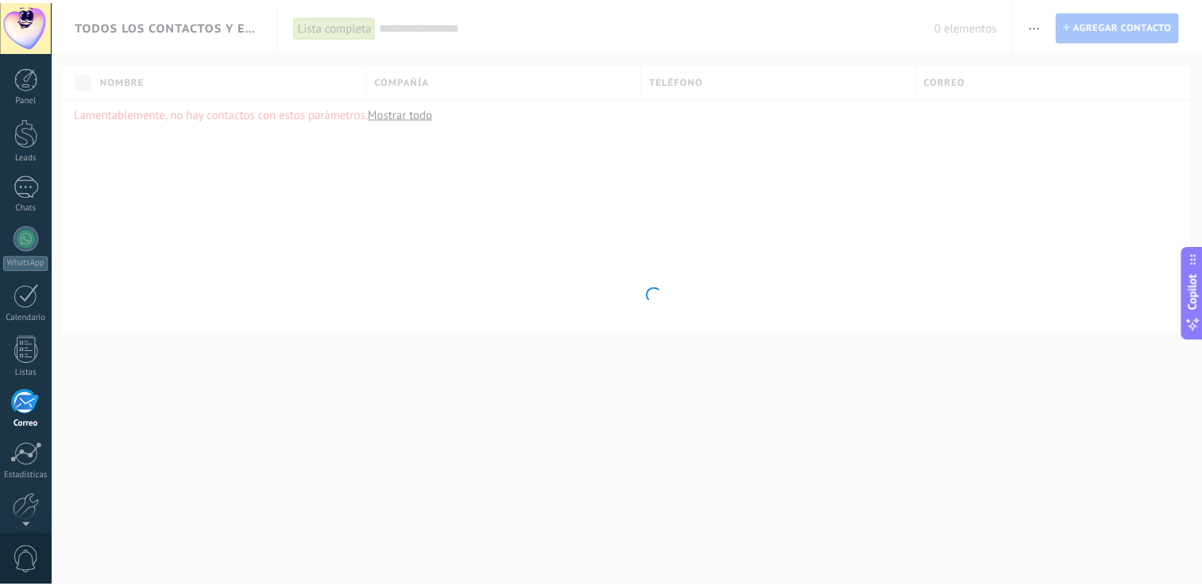
scroll to position [73, 0]
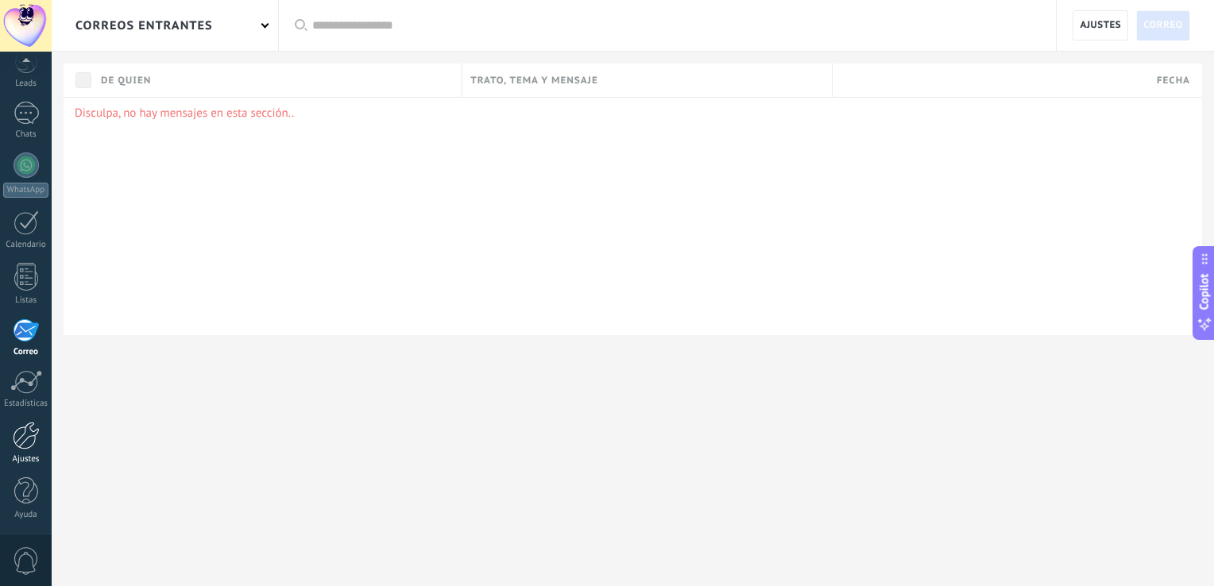
click at [22, 450] on link "Ajustes" at bounding box center [26, 443] width 52 height 43
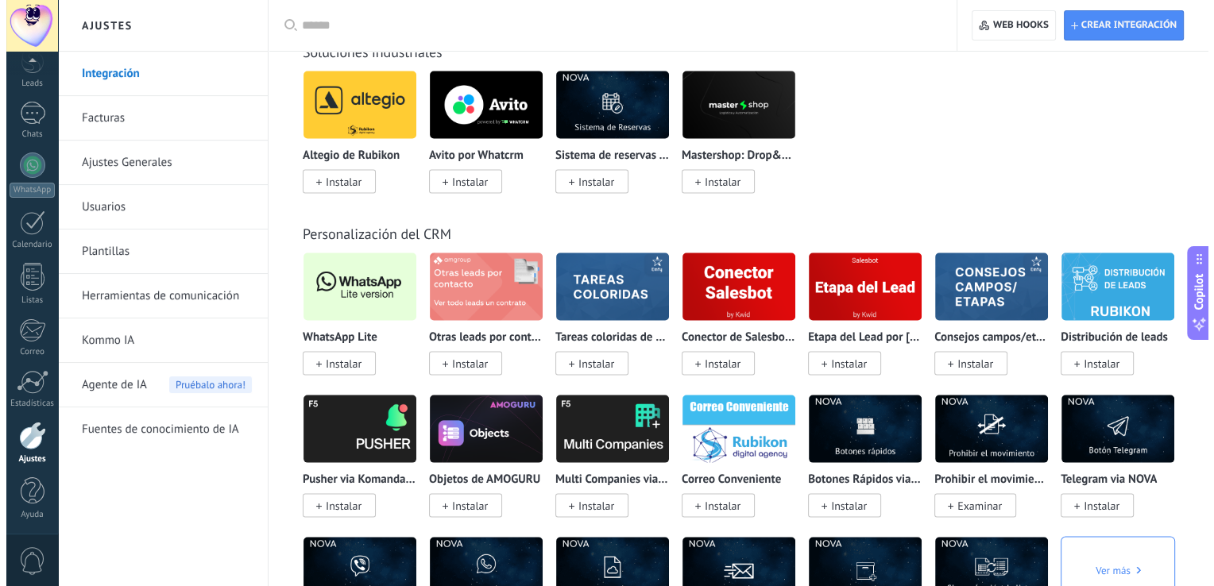
scroll to position [3166, 0]
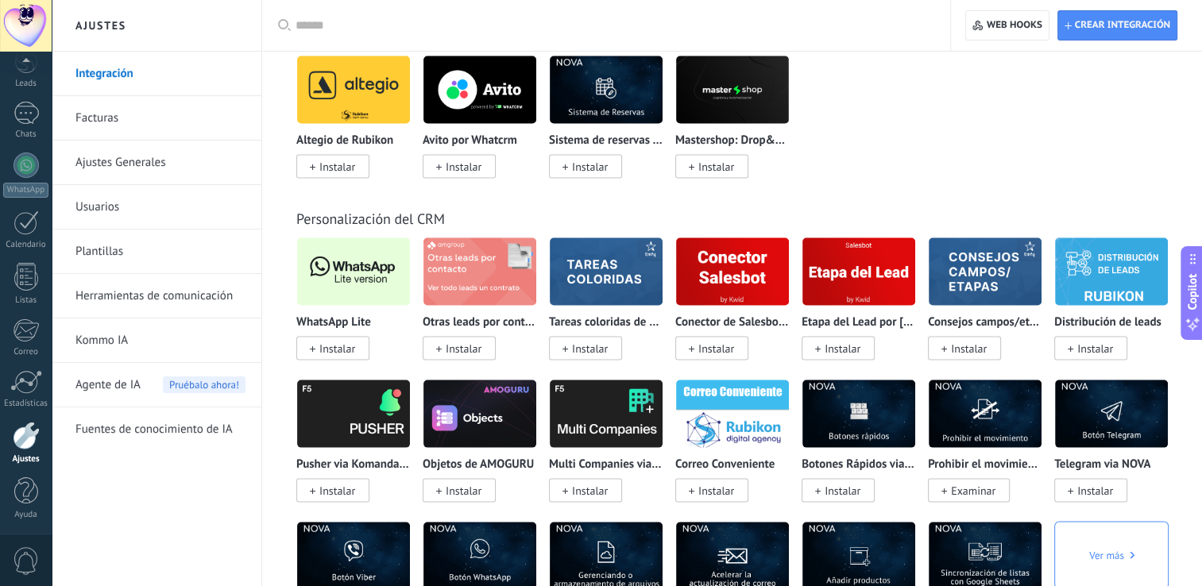
click at [611, 279] on img at bounding box center [606, 272] width 113 height 77
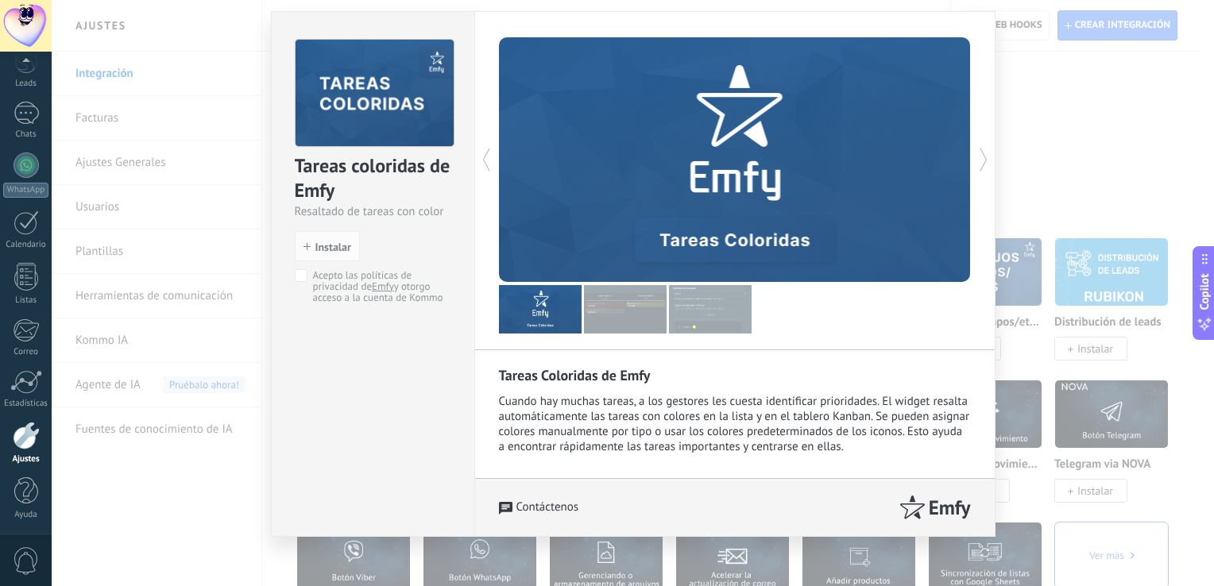
scroll to position [44, 0]
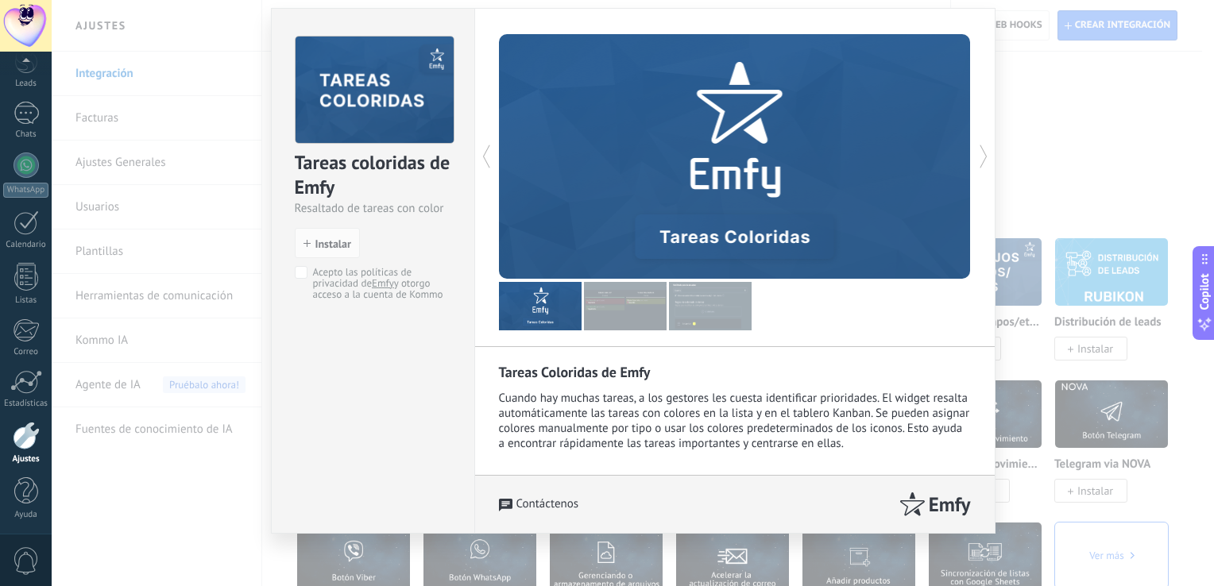
click at [1119, 160] on div "Tareas coloridas de Emfy Resaltado de tareas con color install Instalar Acepto …" at bounding box center [633, 293] width 1162 height 586
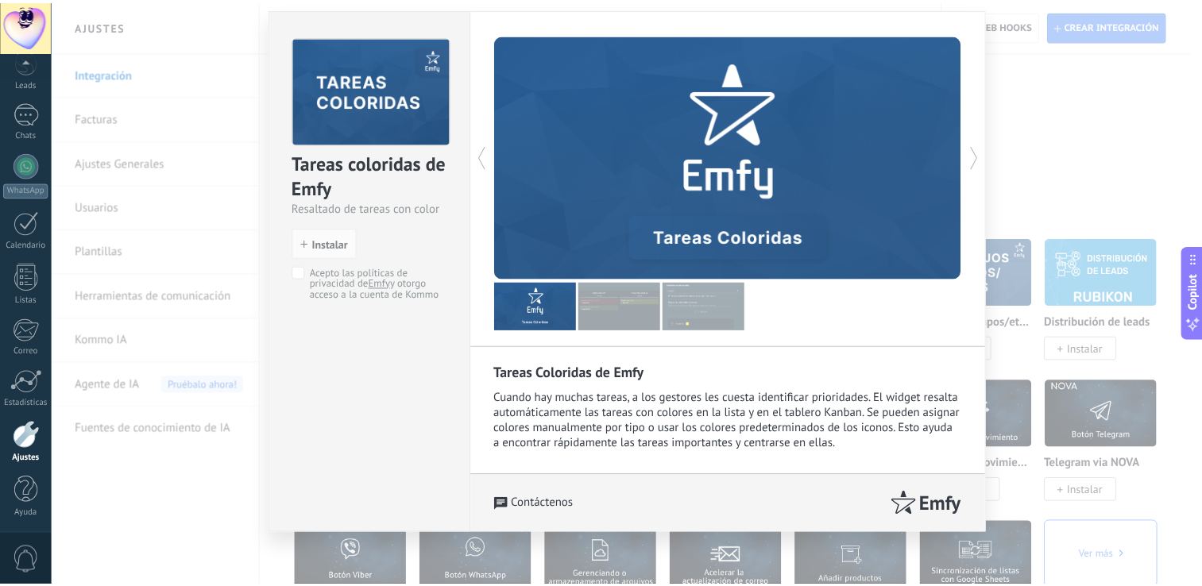
scroll to position [0, 0]
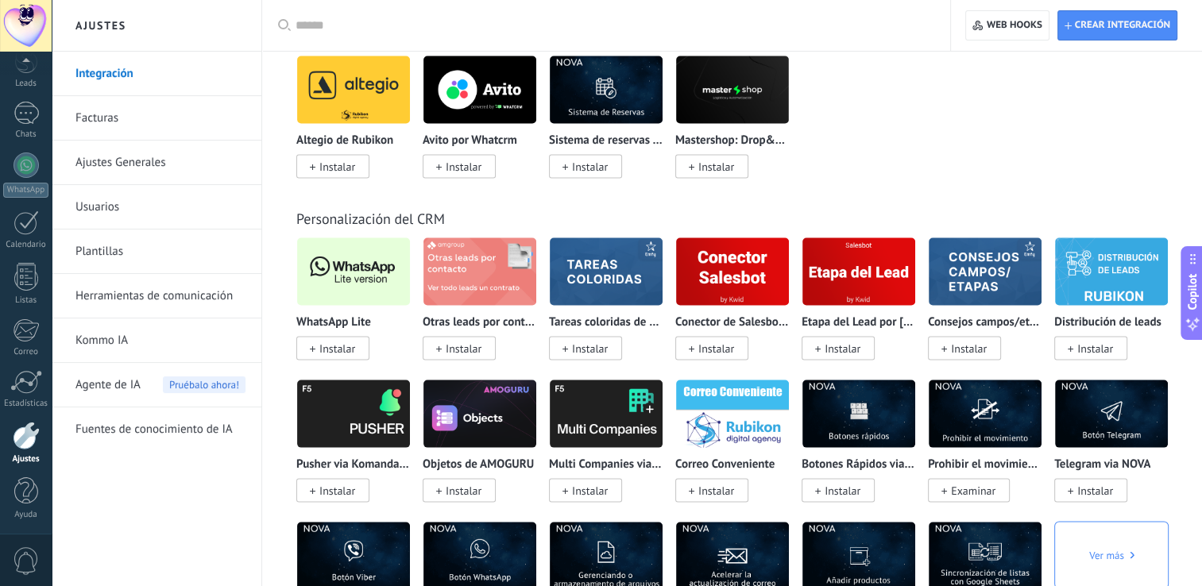
click at [849, 270] on img at bounding box center [858, 272] width 113 height 77
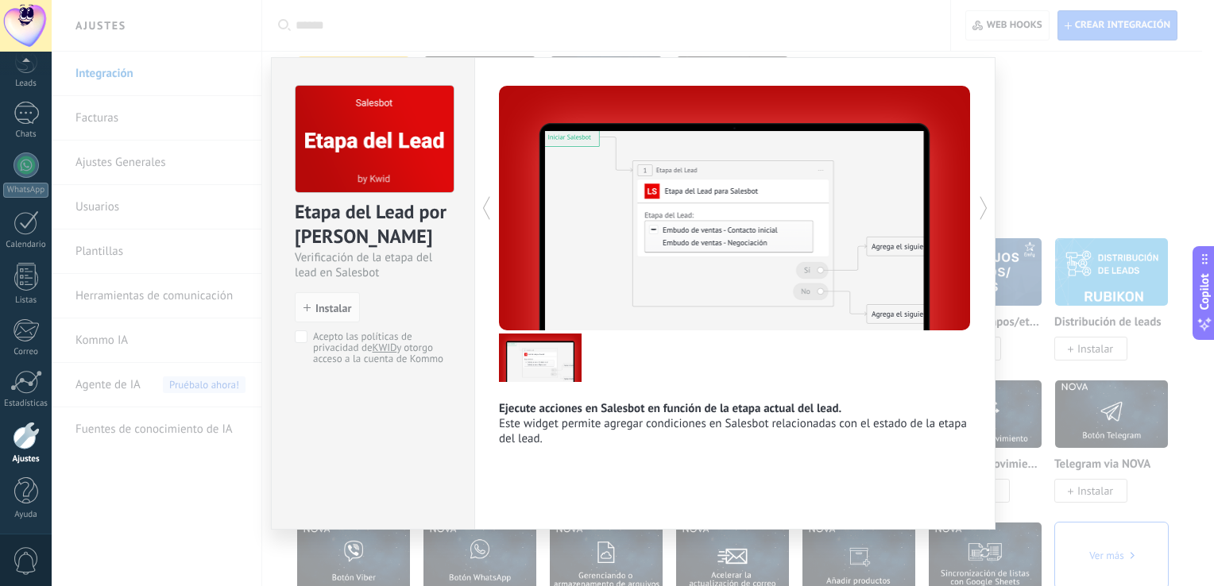
click at [983, 205] on icon at bounding box center [984, 208] width 16 height 32
click at [1050, 159] on div "Etapa del Lead por KWID Verificación de la etapa del lead en Salesbot install I…" at bounding box center [633, 293] width 1162 height 586
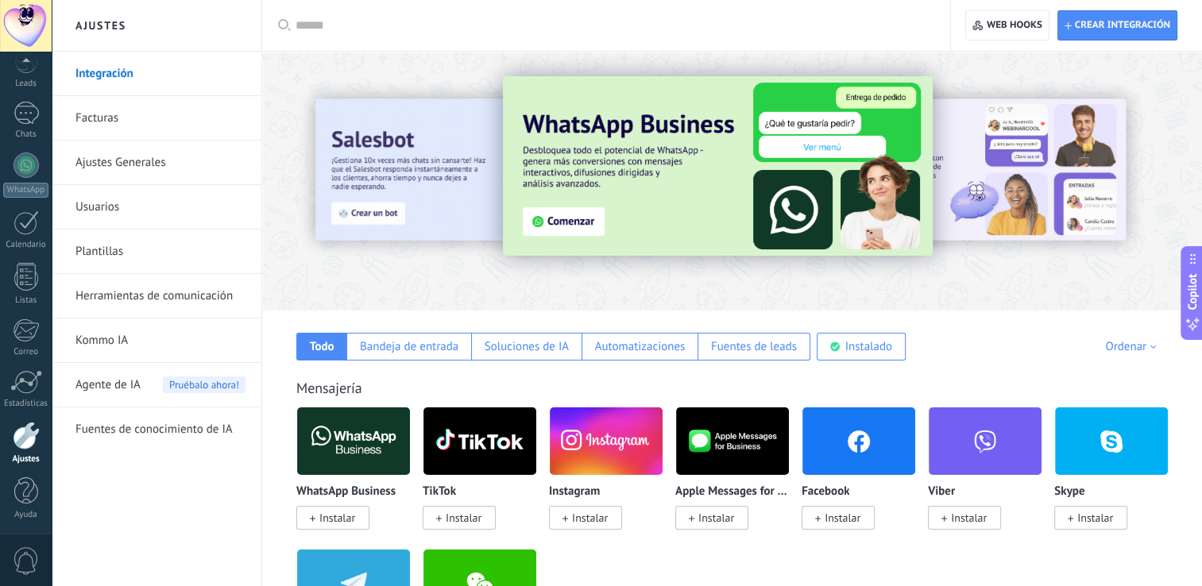
click at [108, 208] on link "Usuarios" at bounding box center [160, 207] width 170 height 44
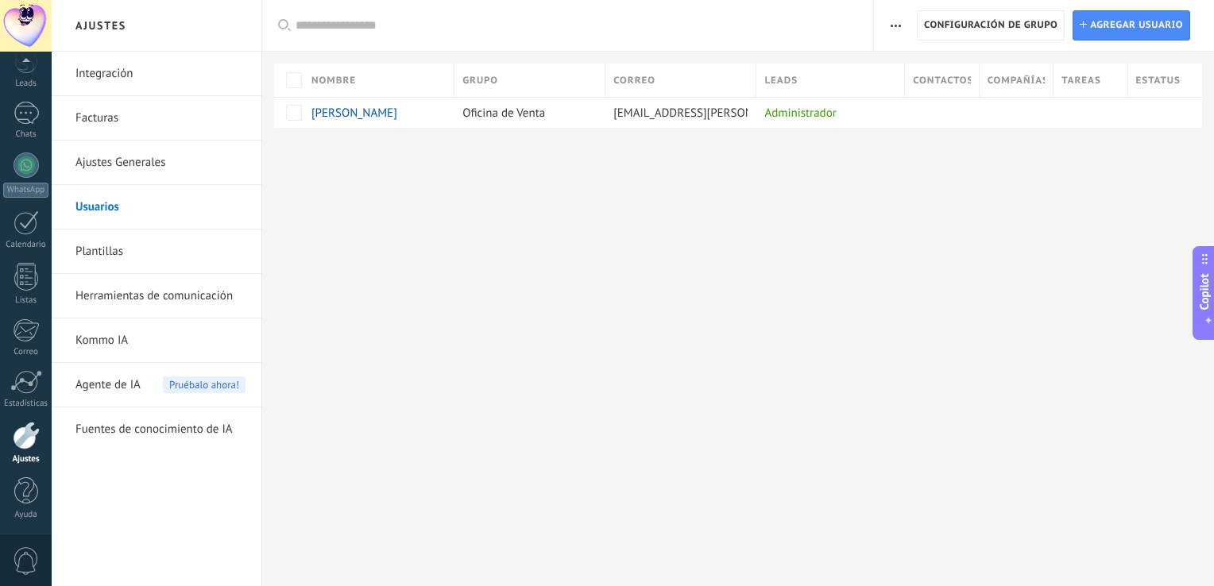
click at [99, 248] on link "Plantillas" at bounding box center [160, 252] width 170 height 44
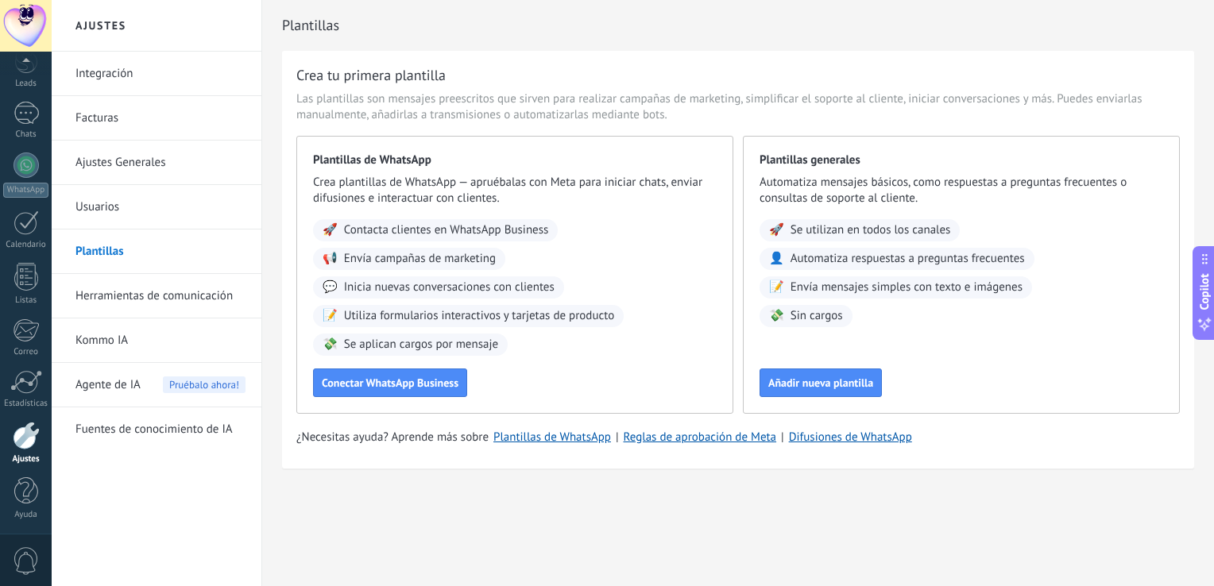
click at [103, 427] on link "Fuentes de conocimiento de IA" at bounding box center [160, 430] width 170 height 44
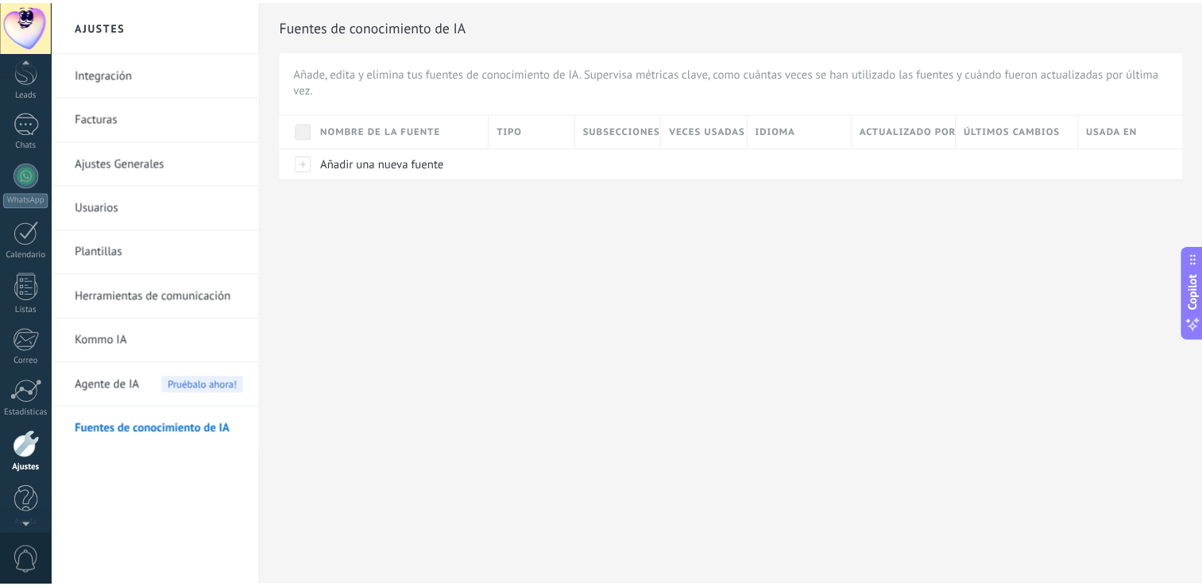
scroll to position [73, 0]
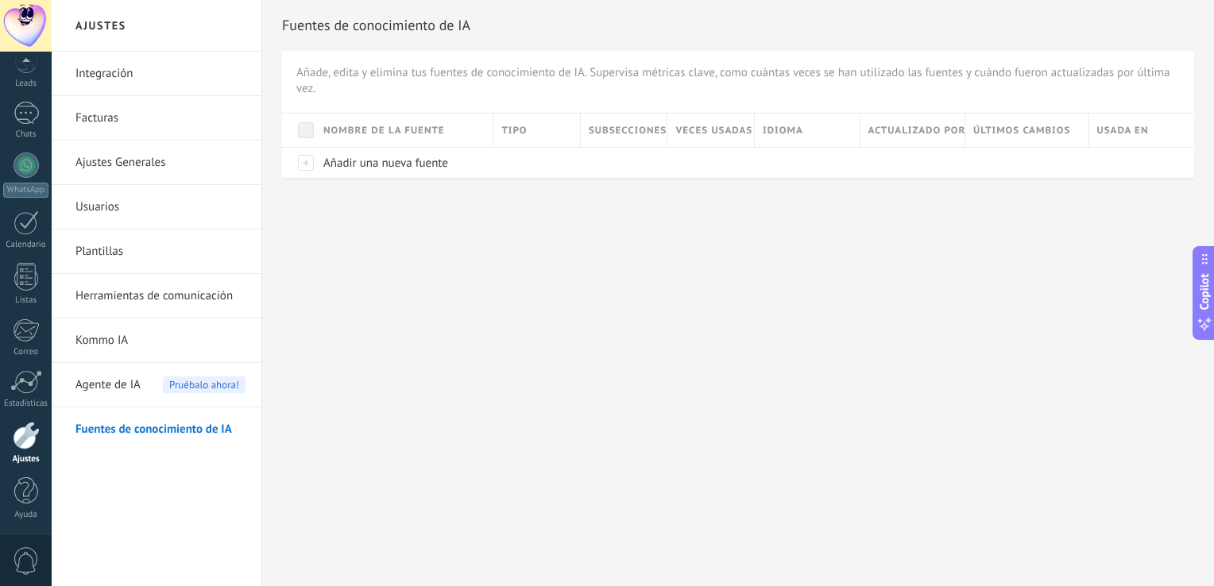
click at [22, 555] on span "0" at bounding box center [26, 561] width 27 height 28
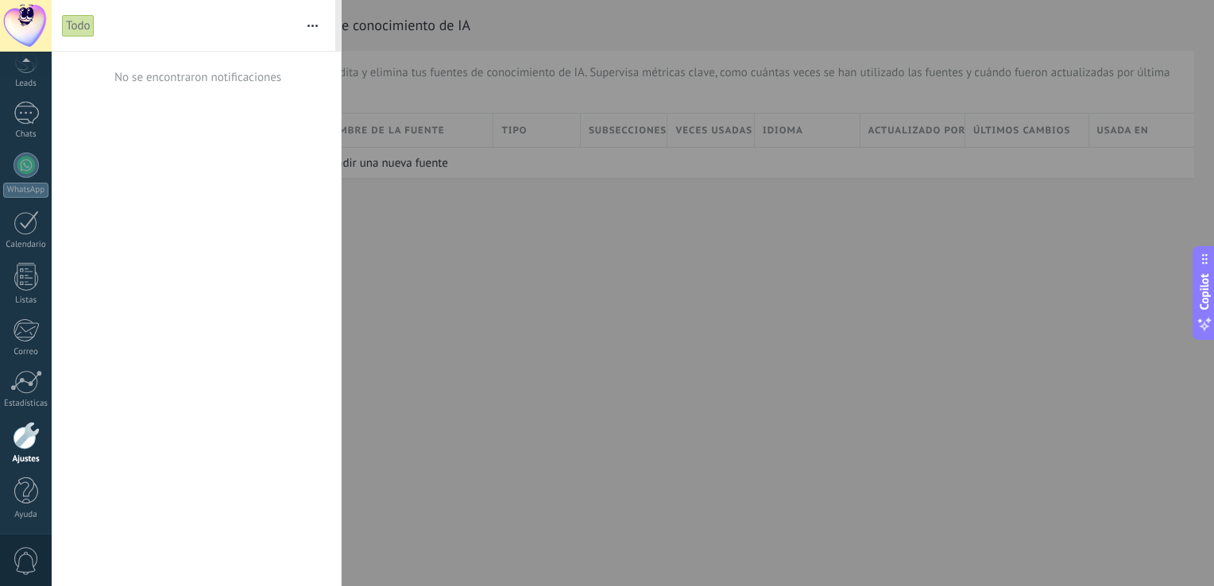
click at [450, 300] on div at bounding box center [607, 293] width 1214 height 586
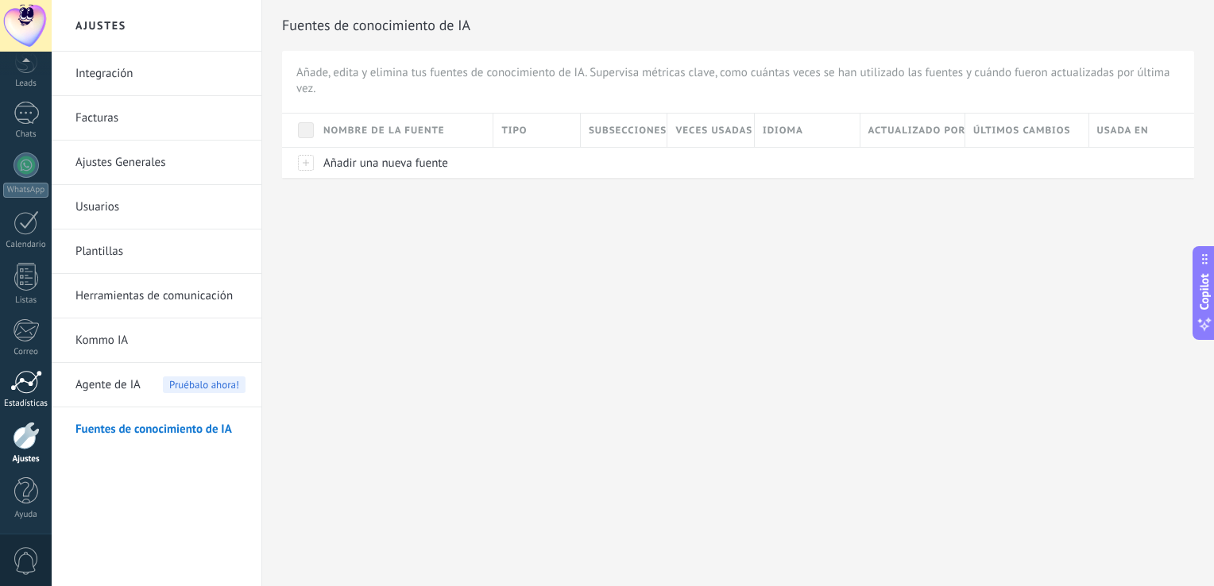
click at [22, 387] on div at bounding box center [26, 382] width 32 height 24
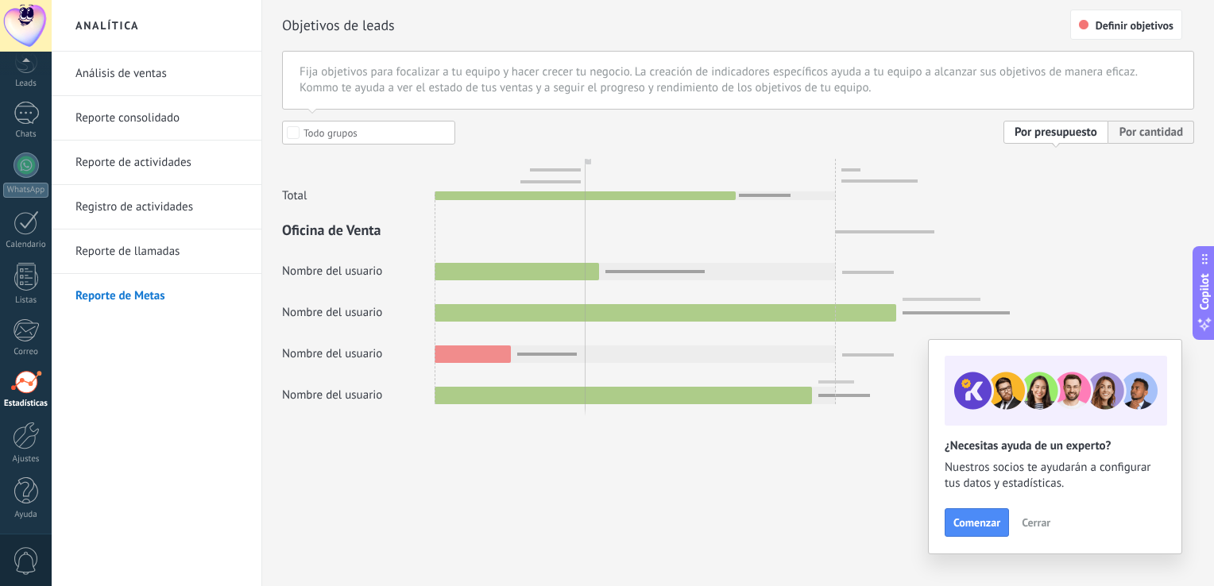
click at [126, 261] on link "Reporte de llamadas" at bounding box center [160, 252] width 170 height 44
